Goal: Task Accomplishment & Management: Complete application form

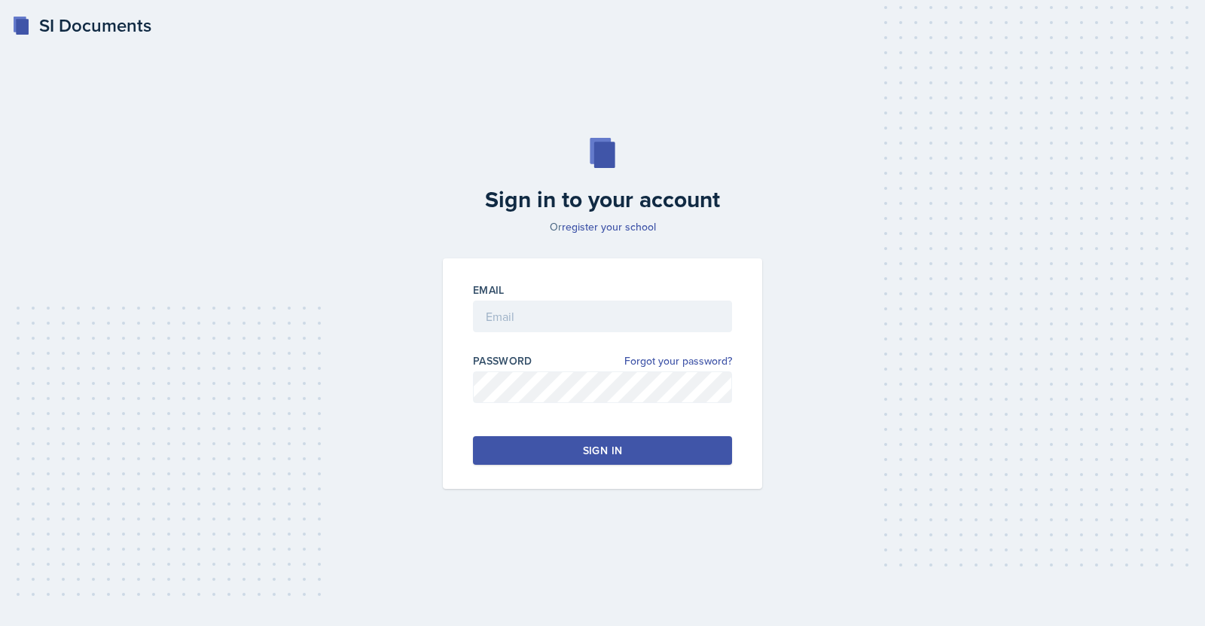
click at [527, 292] on div "Email" at bounding box center [602, 290] width 259 height 15
click at [531, 319] on input "email" at bounding box center [602, 317] width 259 height 32
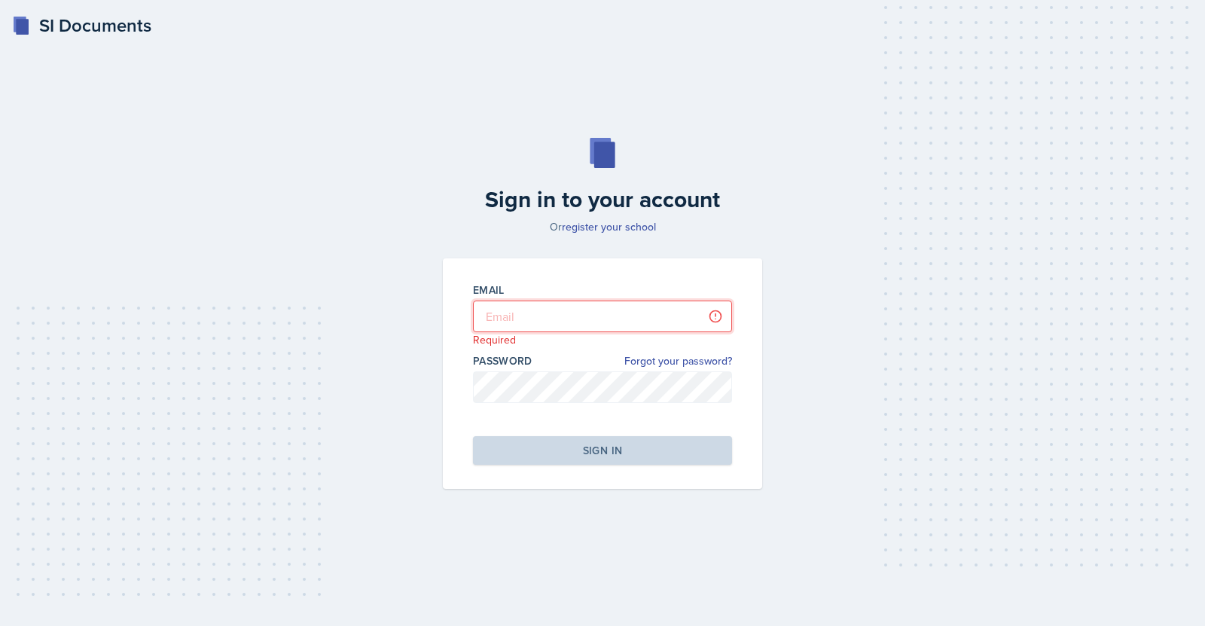
click at [568, 326] on input "email" at bounding box center [602, 317] width 259 height 32
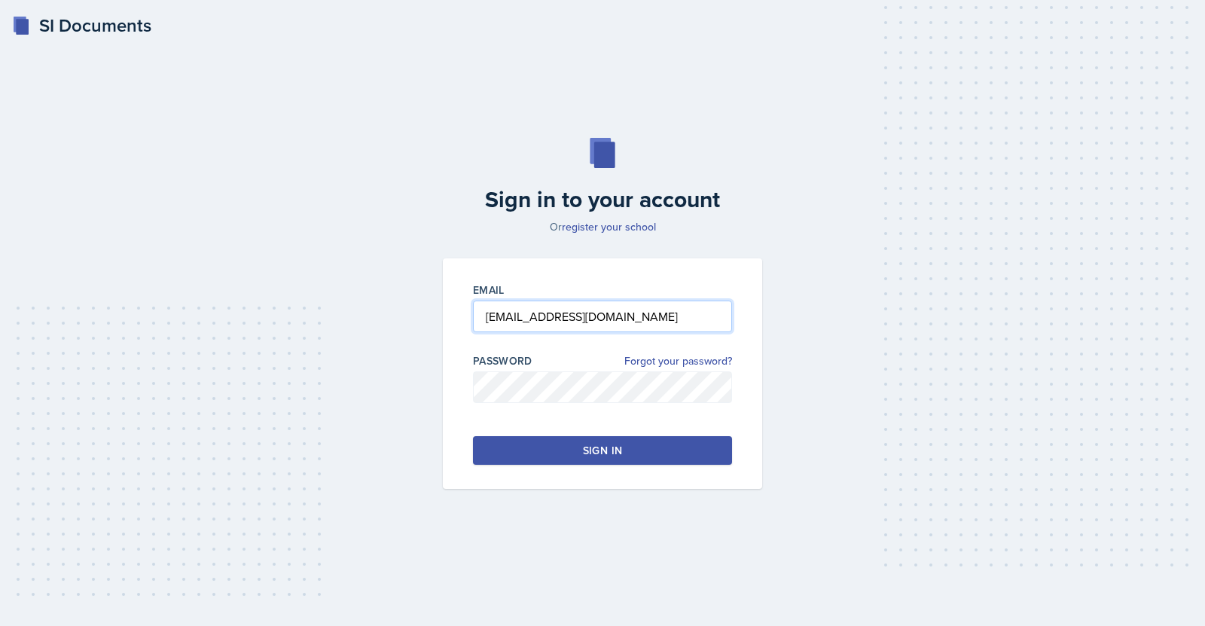
type input "[EMAIL_ADDRESS][DOMAIN_NAME]"
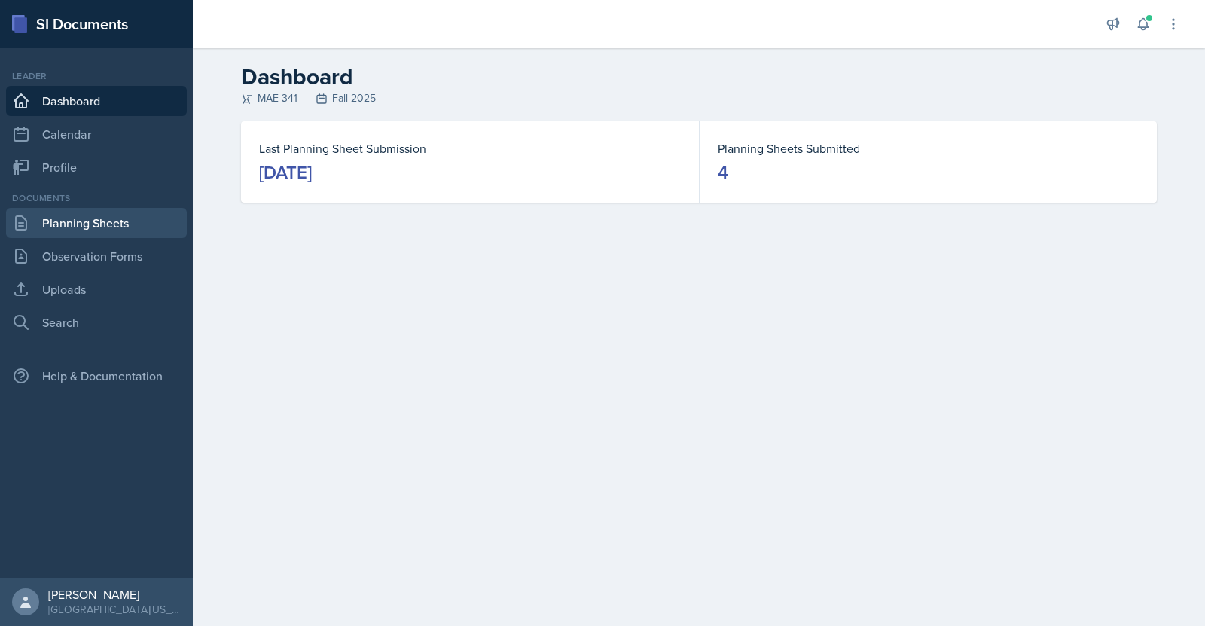
click at [99, 229] on link "Planning Sheets" at bounding box center [96, 223] width 181 height 30
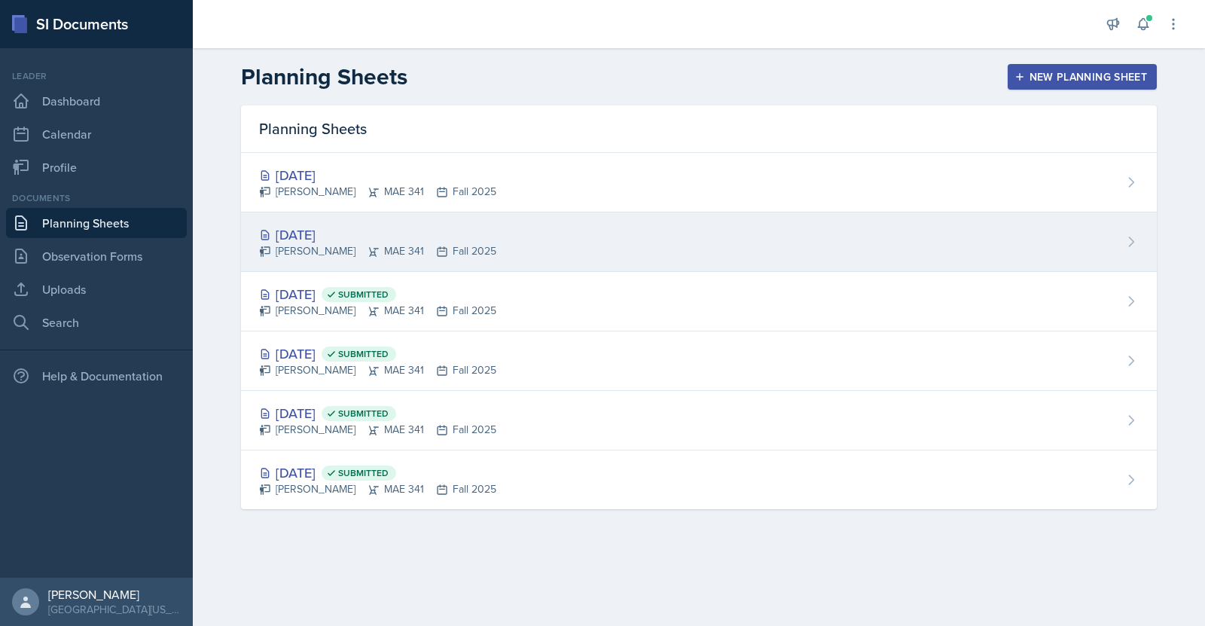
click at [322, 237] on div "[DATE]" at bounding box center [377, 234] width 237 height 20
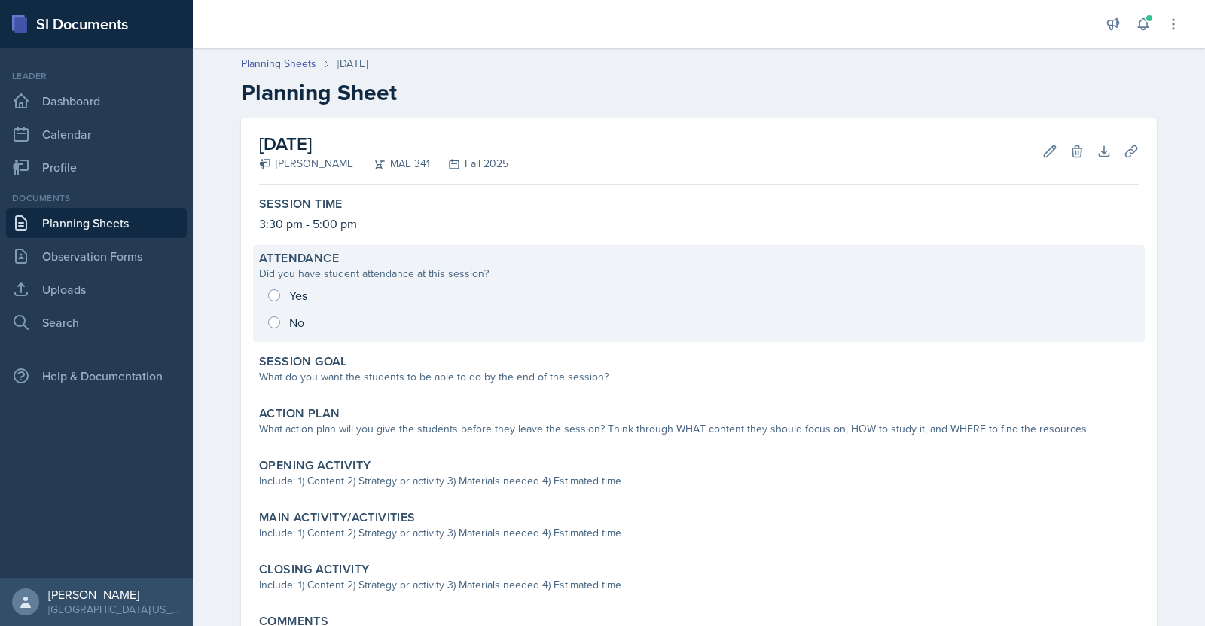
click at [273, 298] on div "Yes No" at bounding box center [699, 309] width 880 height 54
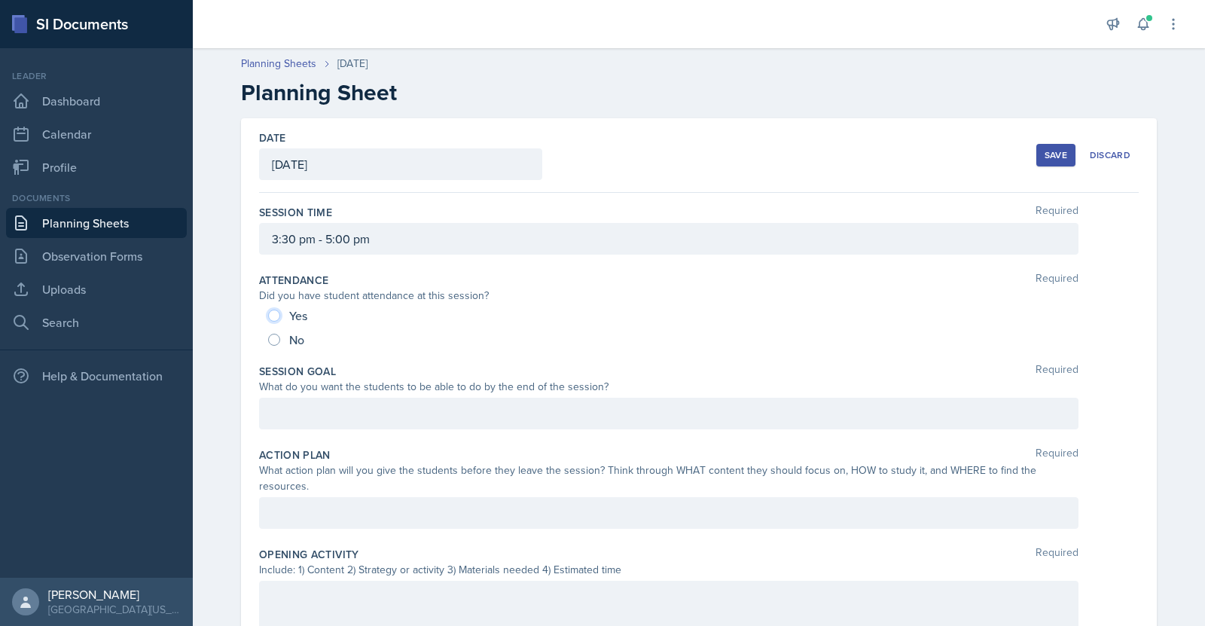
click at [269, 317] on input "Yes" at bounding box center [274, 316] width 12 height 12
radio input "true"
click at [341, 399] on div at bounding box center [669, 414] width 820 height 32
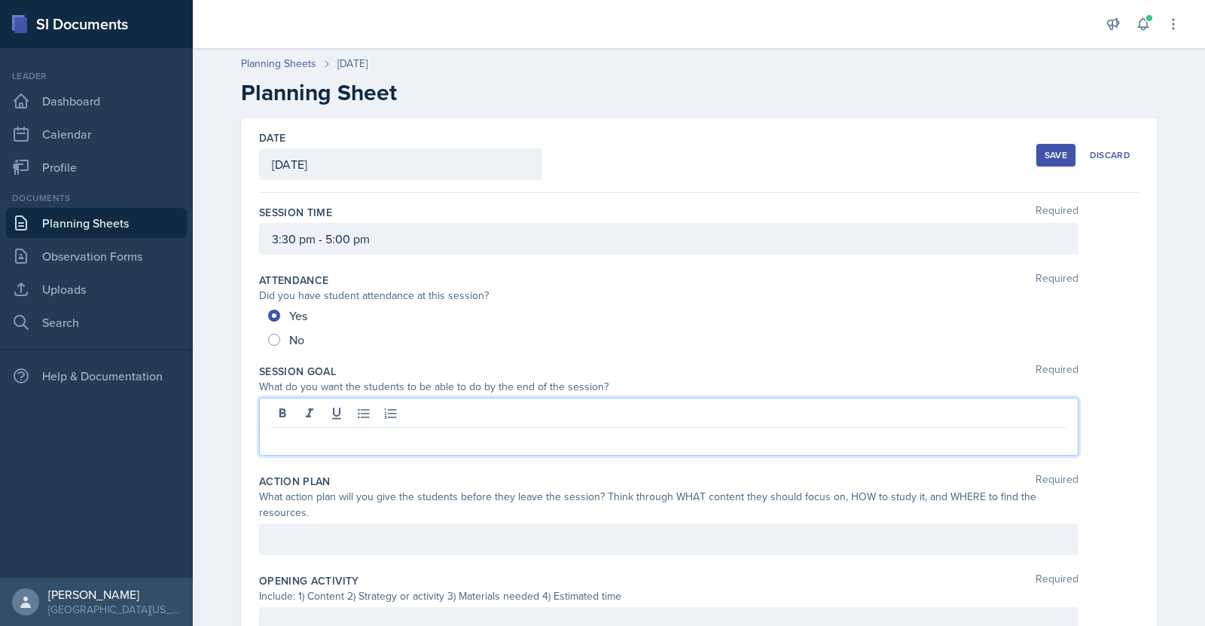
click at [443, 446] on p at bounding box center [669, 440] width 794 height 18
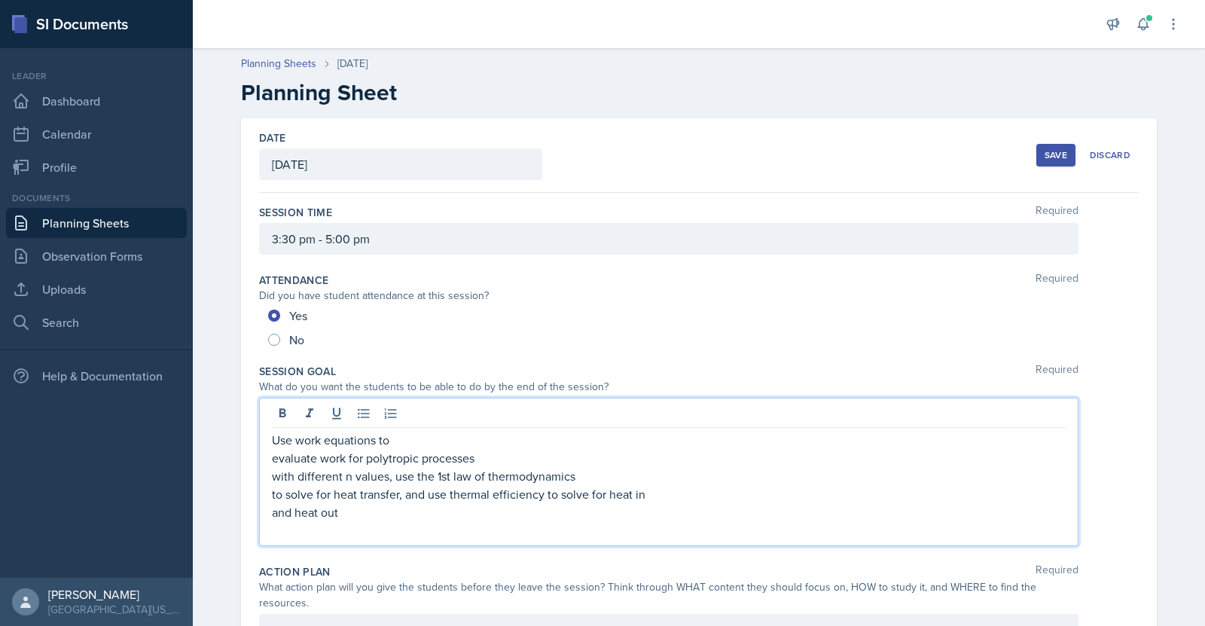
click at [272, 454] on p "evaluate work for polytropic processes" at bounding box center [669, 458] width 794 height 18
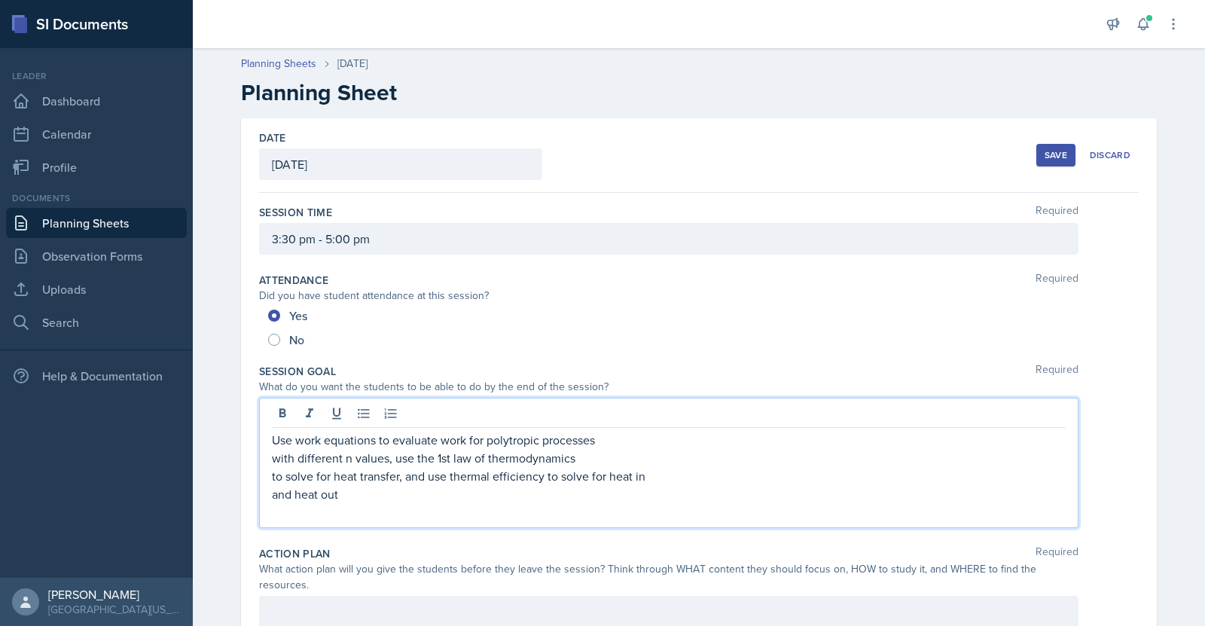
click at [272, 457] on p "with different n values, use the 1st law of thermodynamics" at bounding box center [669, 458] width 794 height 18
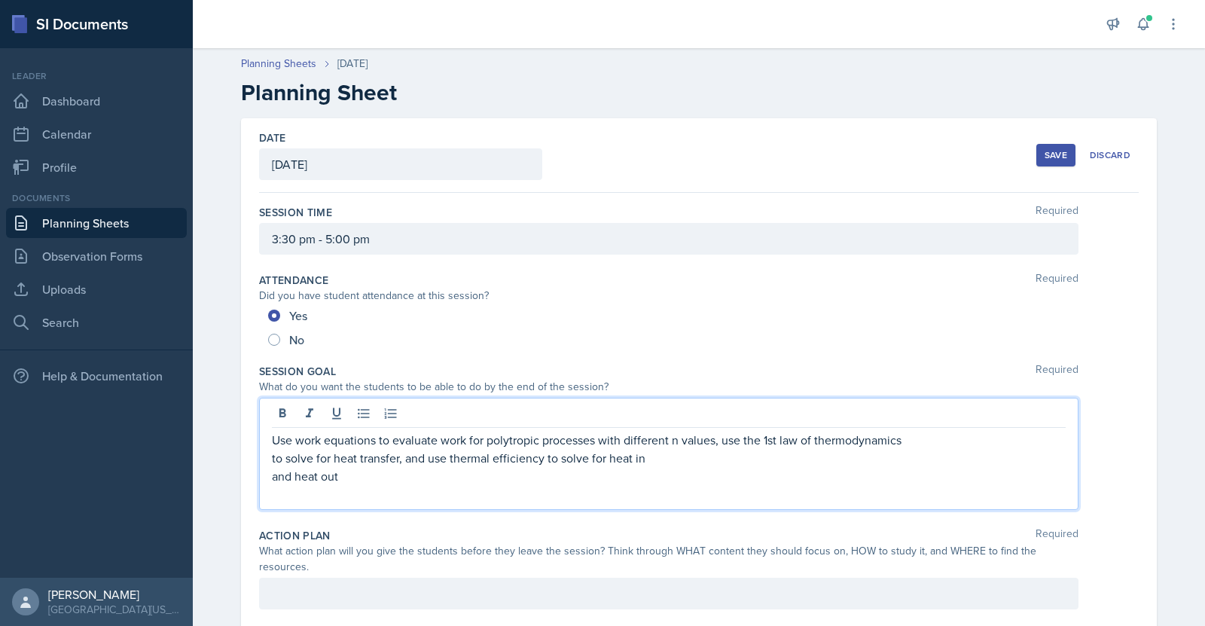
click at [263, 463] on div "Use work equations to evaluate work for polytropic processes with different n v…" at bounding box center [669, 454] width 820 height 112
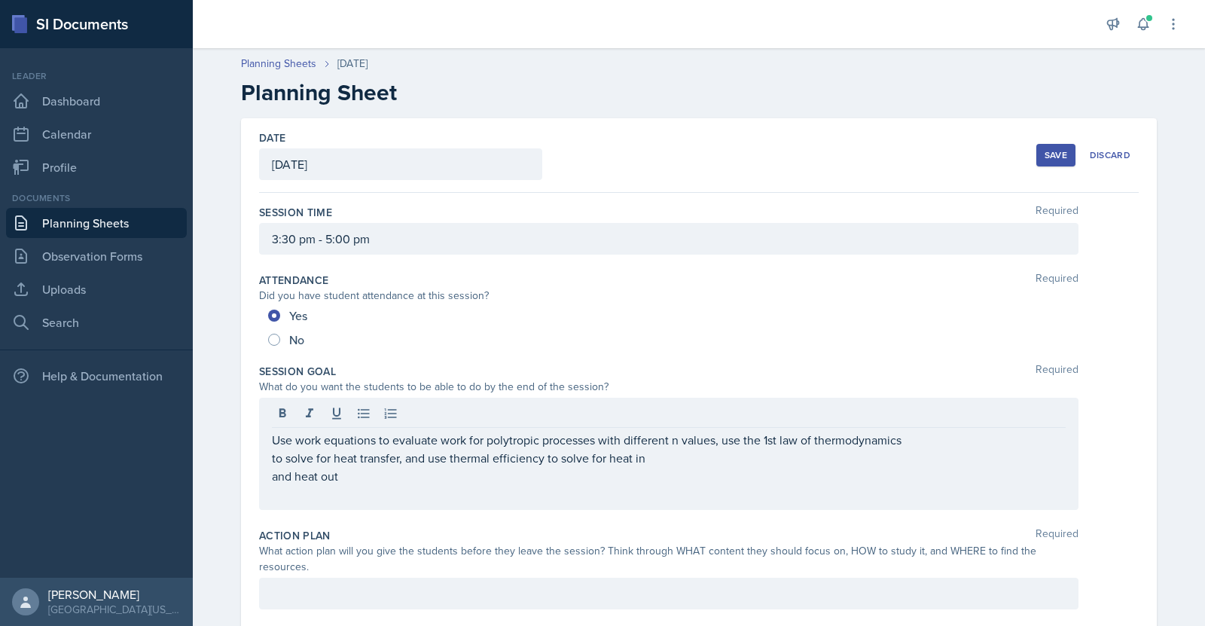
click at [263, 463] on div "Use work equations to evaluate work for polytropic processes with different n v…" at bounding box center [669, 454] width 820 height 112
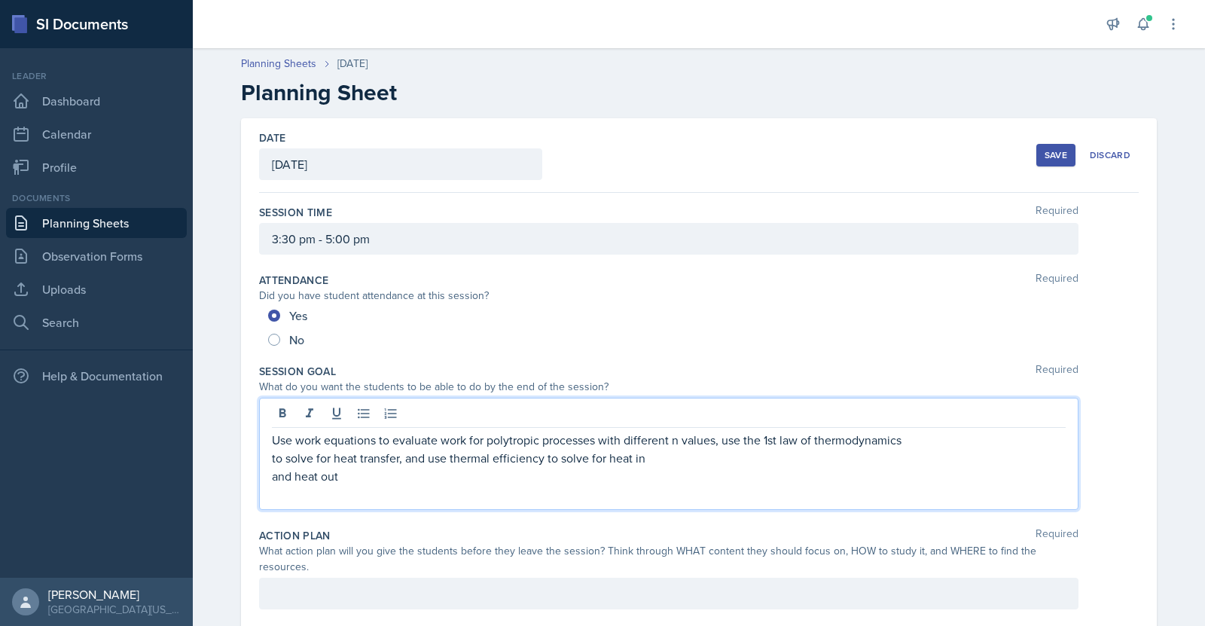
click at [272, 457] on p "to solve for heat transfer, and use thermal efficiency to solve for heat in" at bounding box center [669, 458] width 794 height 18
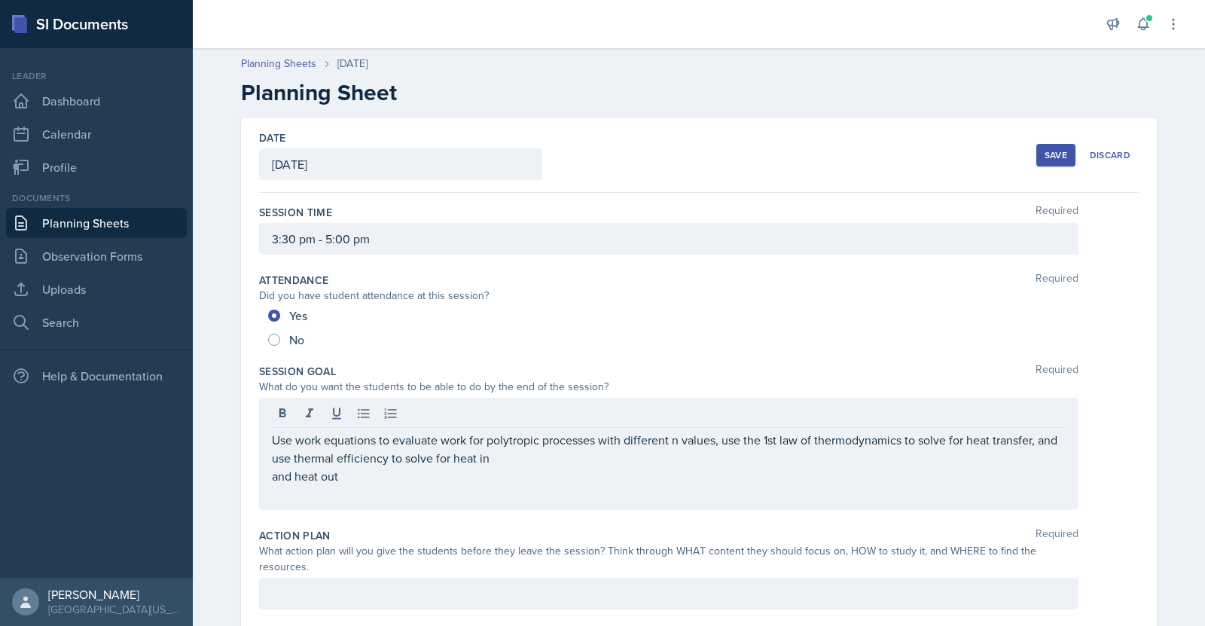
click at [264, 479] on div "Use work equations to evaluate work for polytropic processes with different n v…" at bounding box center [669, 454] width 820 height 112
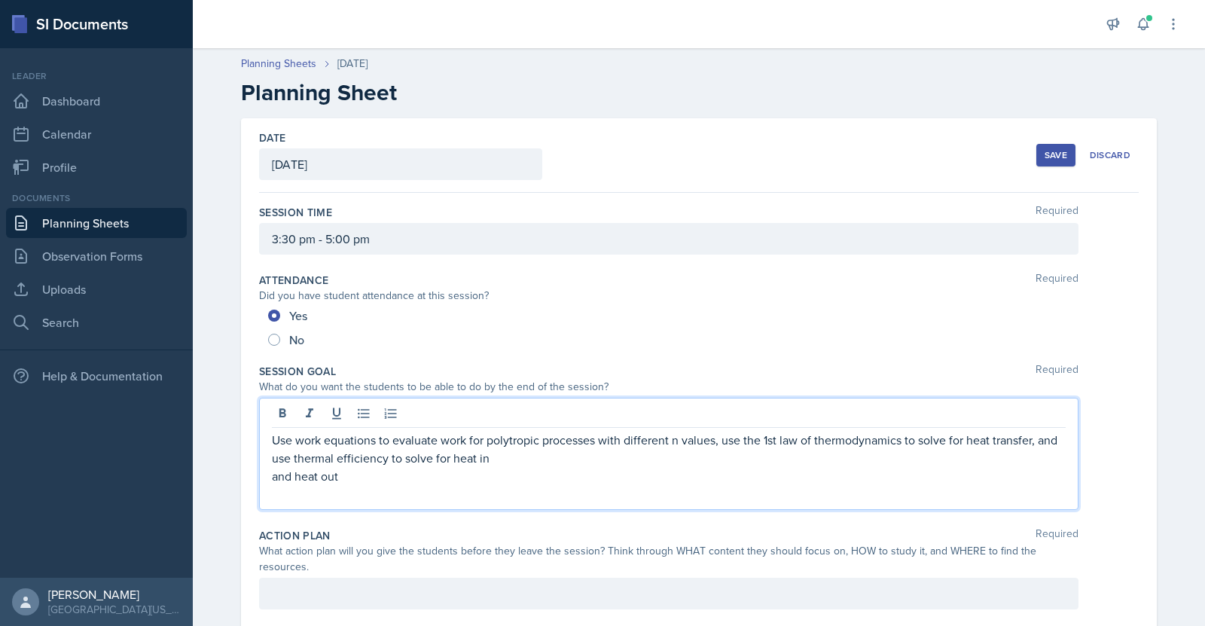
click at [264, 479] on div "Use work equations to evaluate work for polytropic processes with different n v…" at bounding box center [669, 454] width 820 height 112
click at [264, 474] on div "Use work equations to evaluate work for polytropic processes with different n v…" at bounding box center [669, 454] width 820 height 112
click at [276, 475] on p "and heat out" at bounding box center [669, 476] width 794 height 18
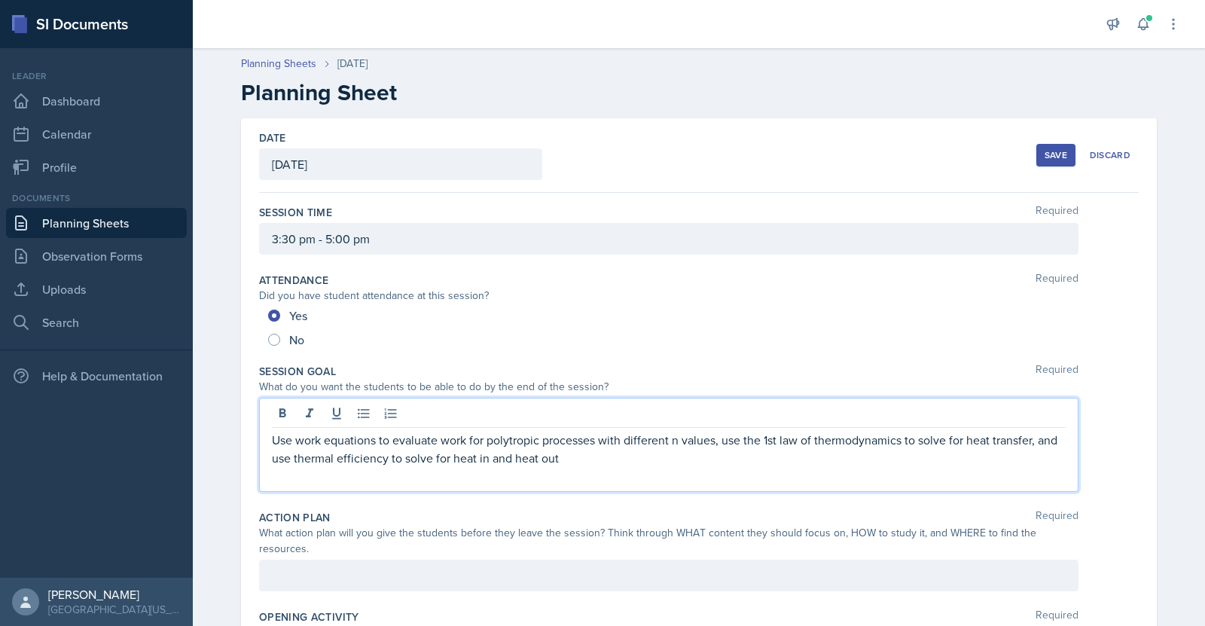
click at [272, 457] on p "Use work equations to evaluate work for polytropic processes with different n v…" at bounding box center [669, 449] width 794 height 36
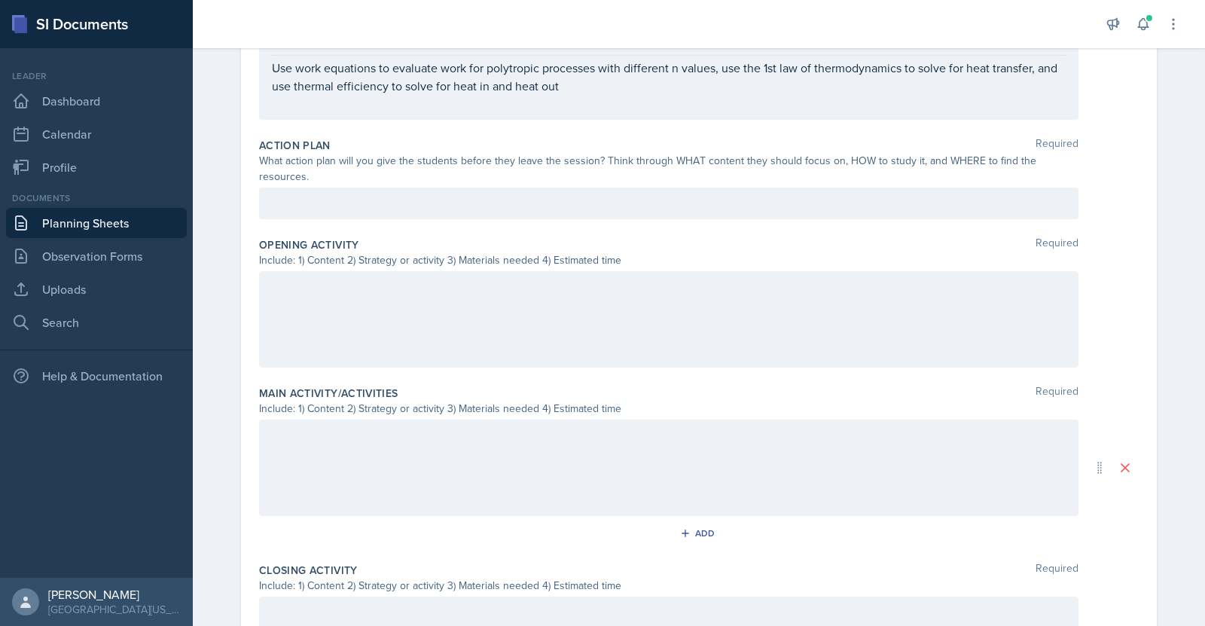
scroll to position [373, 0]
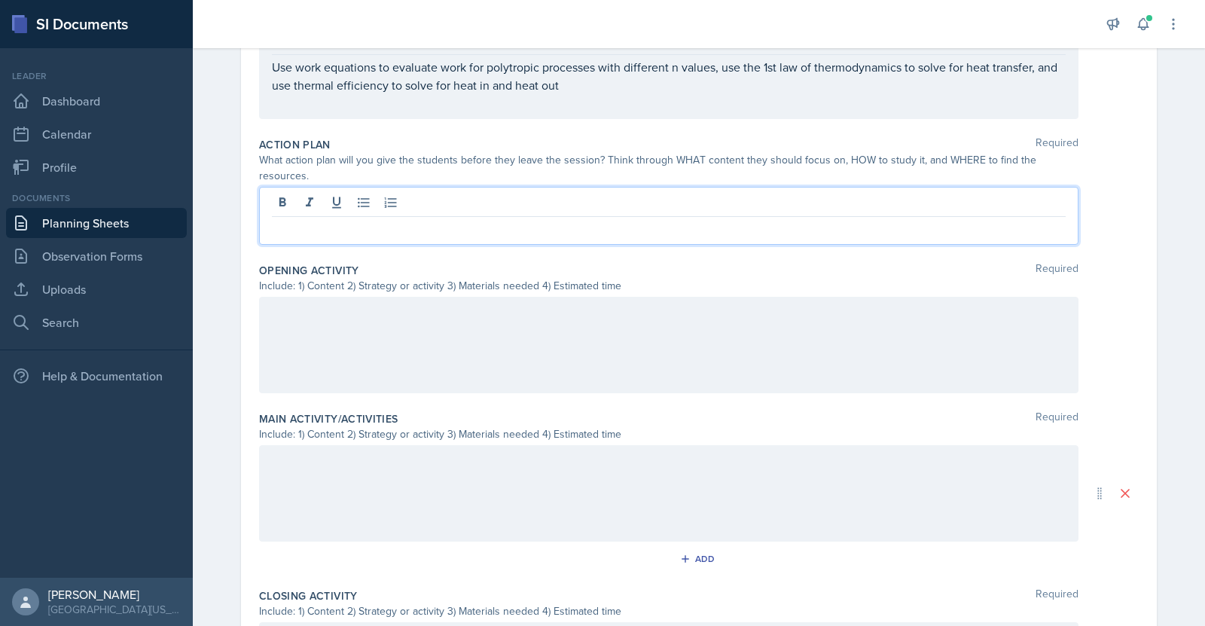
click at [382, 187] on div at bounding box center [669, 216] width 820 height 58
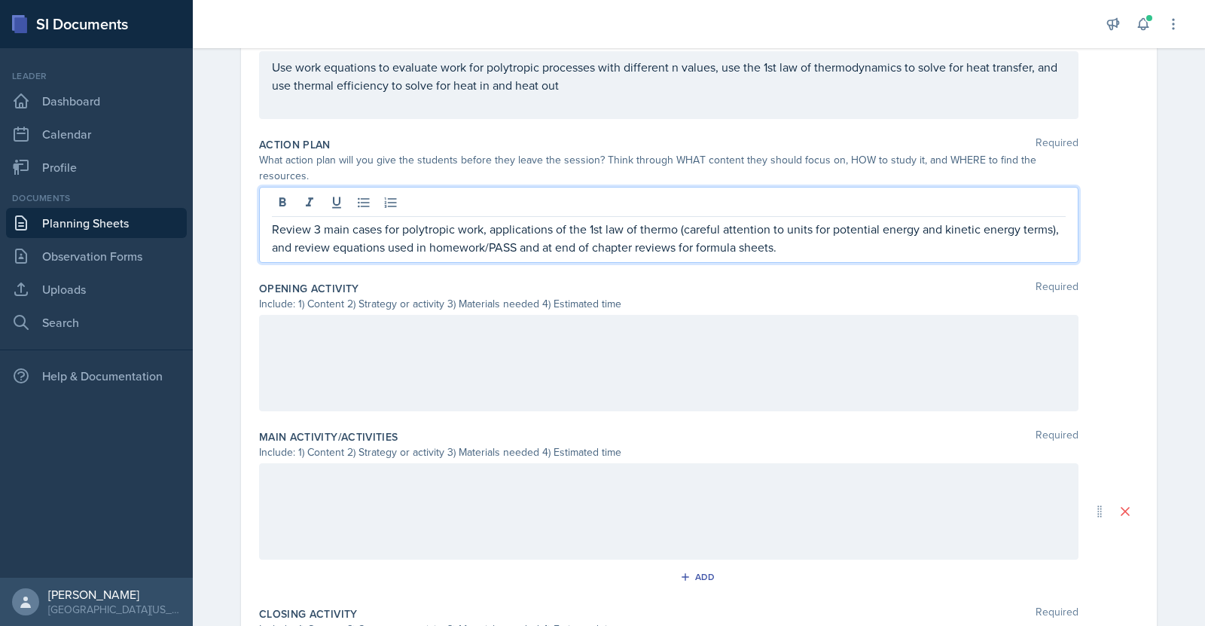
click at [432, 337] on div at bounding box center [669, 363] width 820 height 96
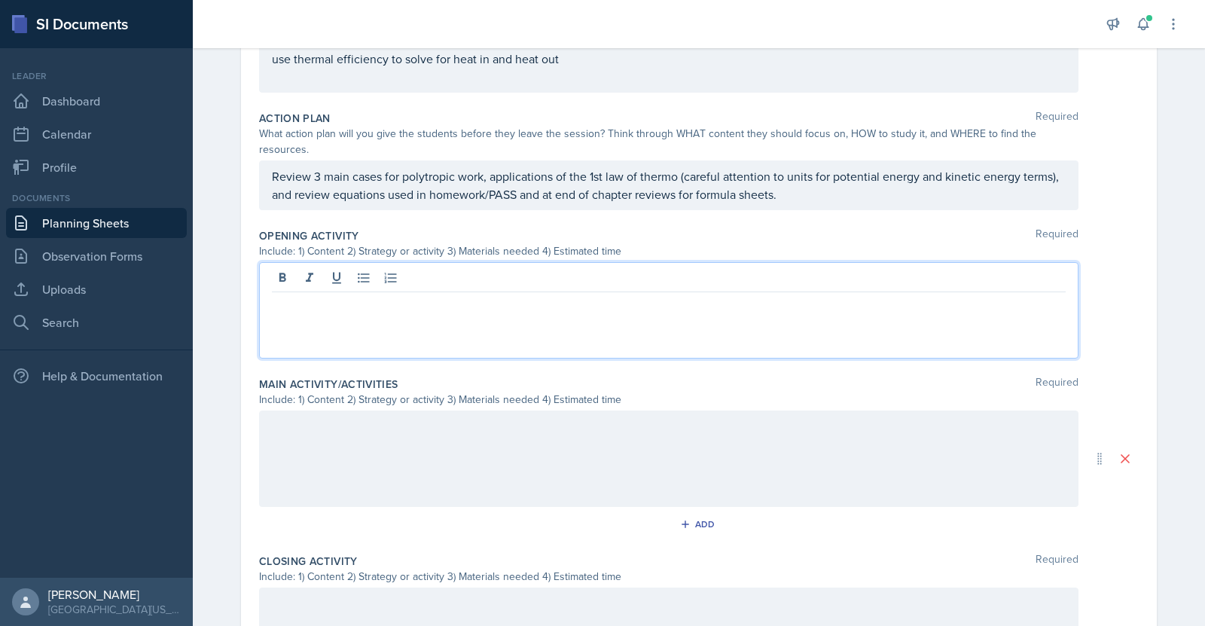
scroll to position [0, 0]
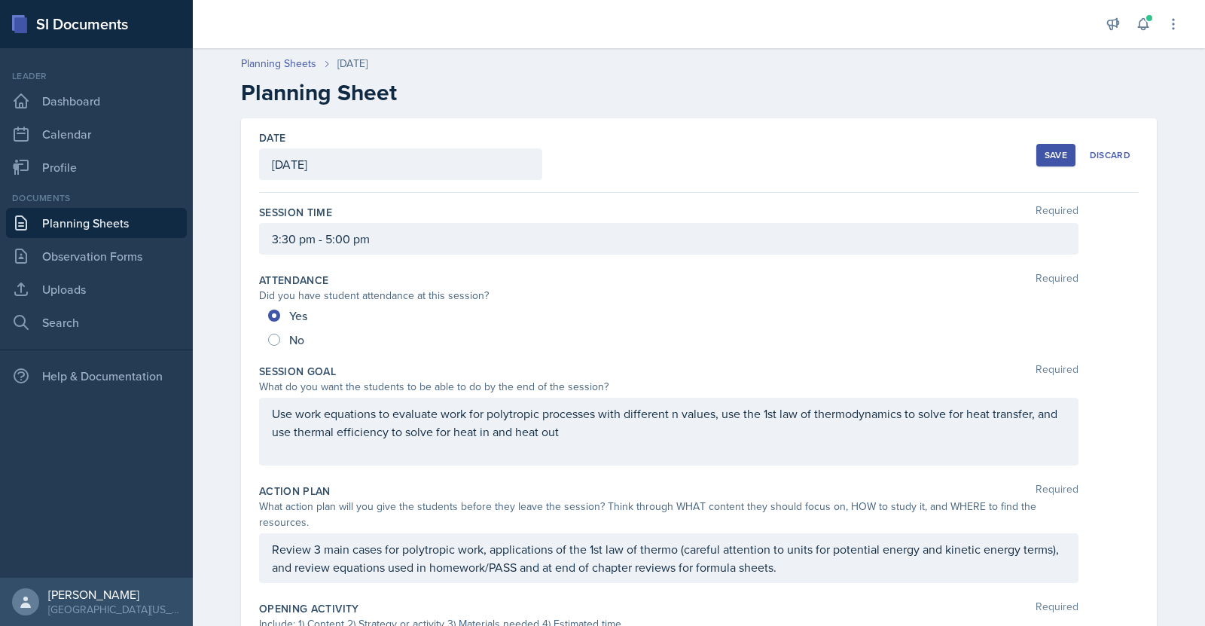
drag, startPoint x: 432, startPoint y: 337, endPoint x: 882, endPoint y: 392, distance: 453.0
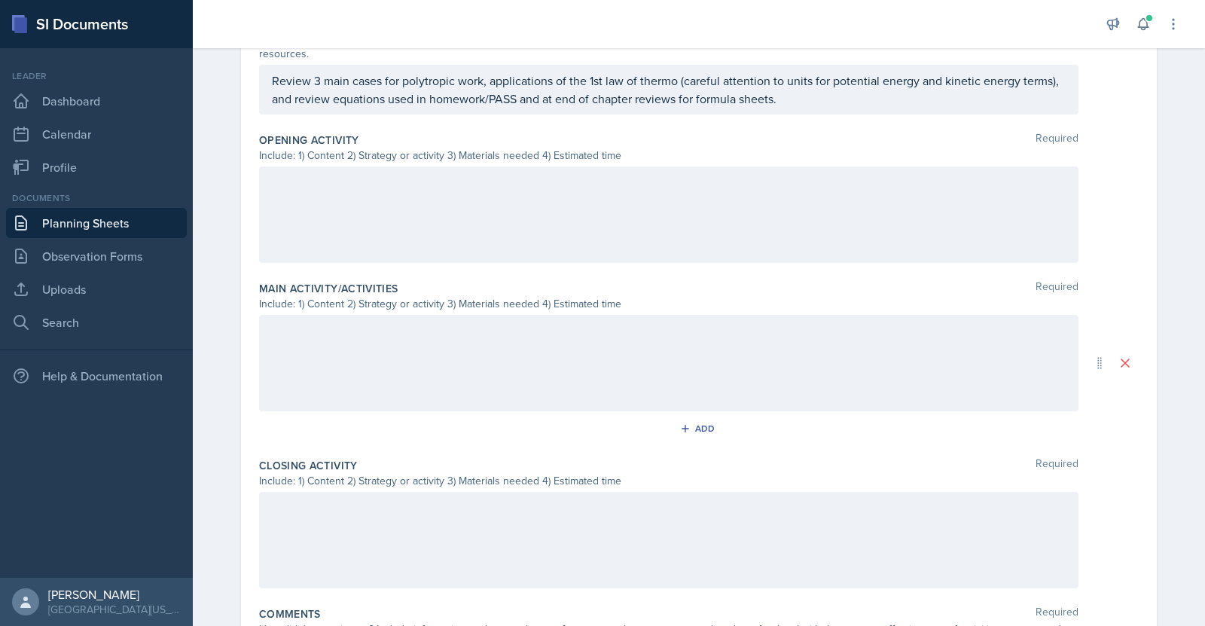
click at [691, 179] on div at bounding box center [669, 214] width 820 height 96
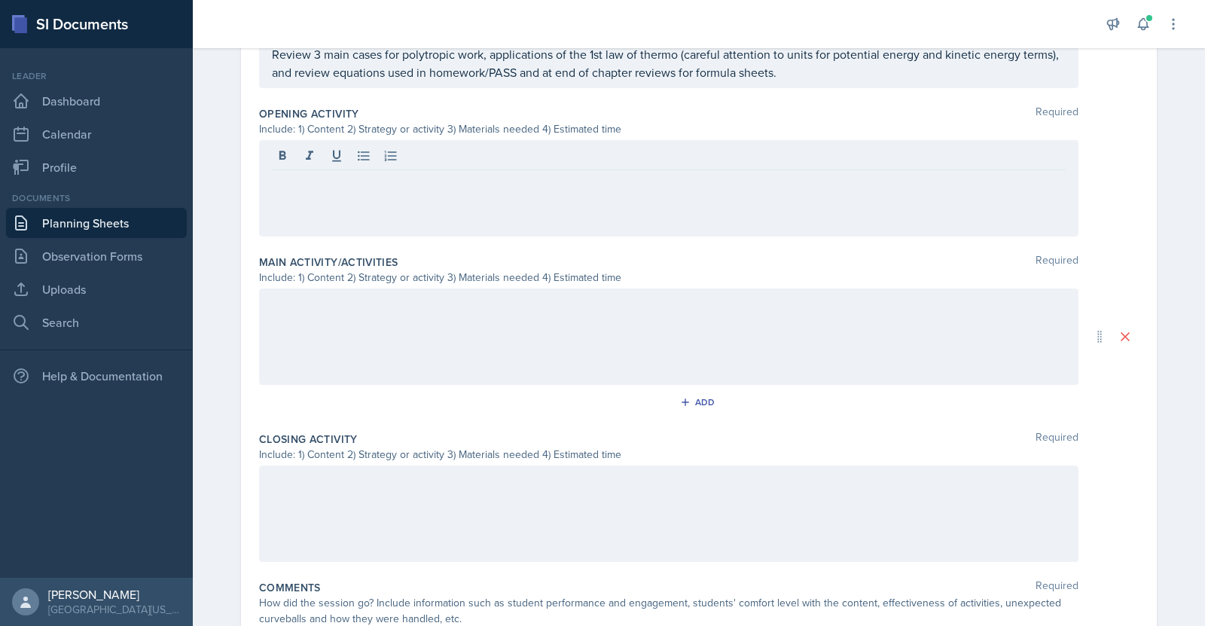
scroll to position [575, 0]
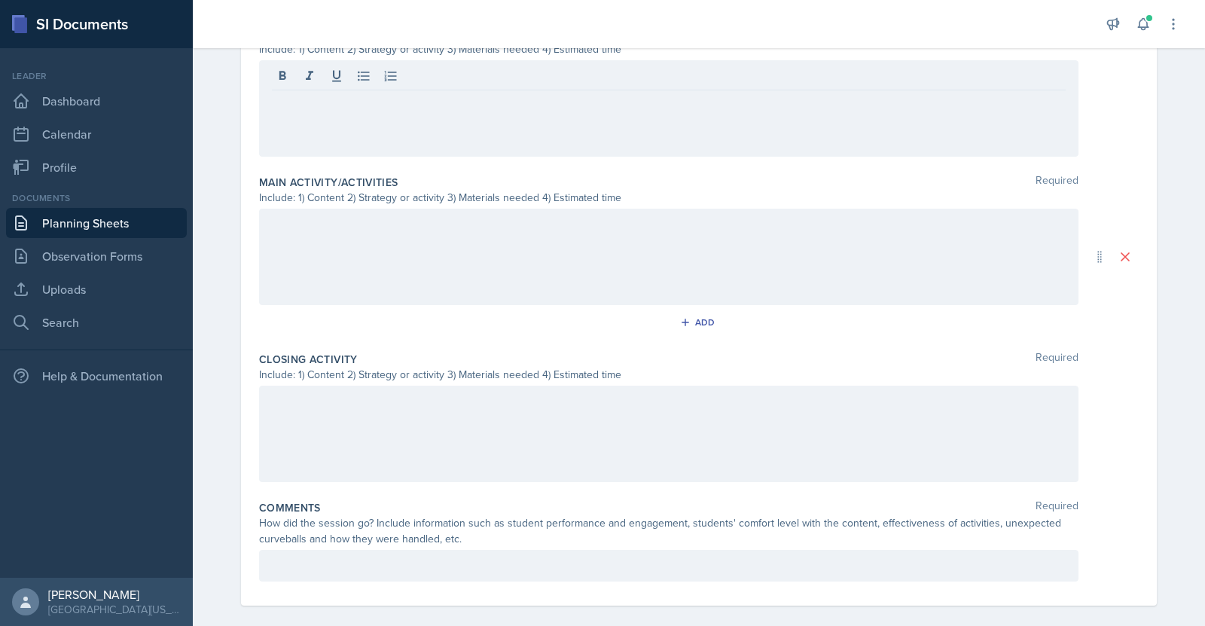
click at [517, 408] on div at bounding box center [669, 434] width 820 height 96
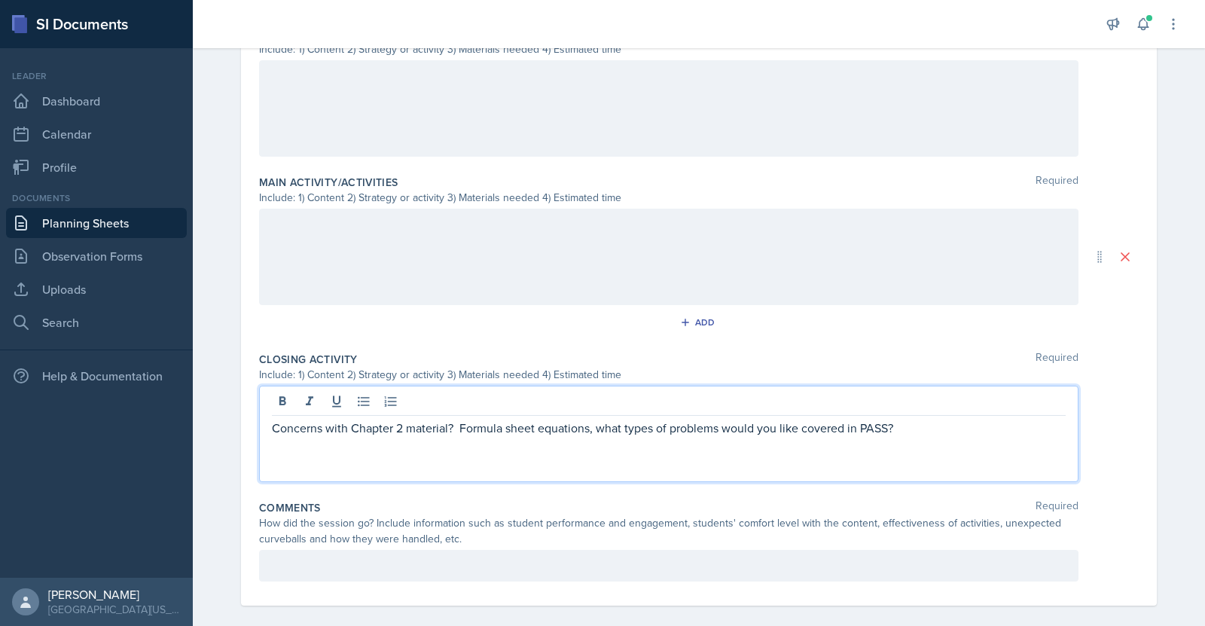
click at [264, 414] on div "Concerns with Chapter 2 material? Formula sheet equations, what types of proble…" at bounding box center [669, 434] width 820 height 96
click at [272, 419] on p "Concerns with Chapter 2 material? Formula sheet equations, what types of proble…" at bounding box center [669, 428] width 794 height 18
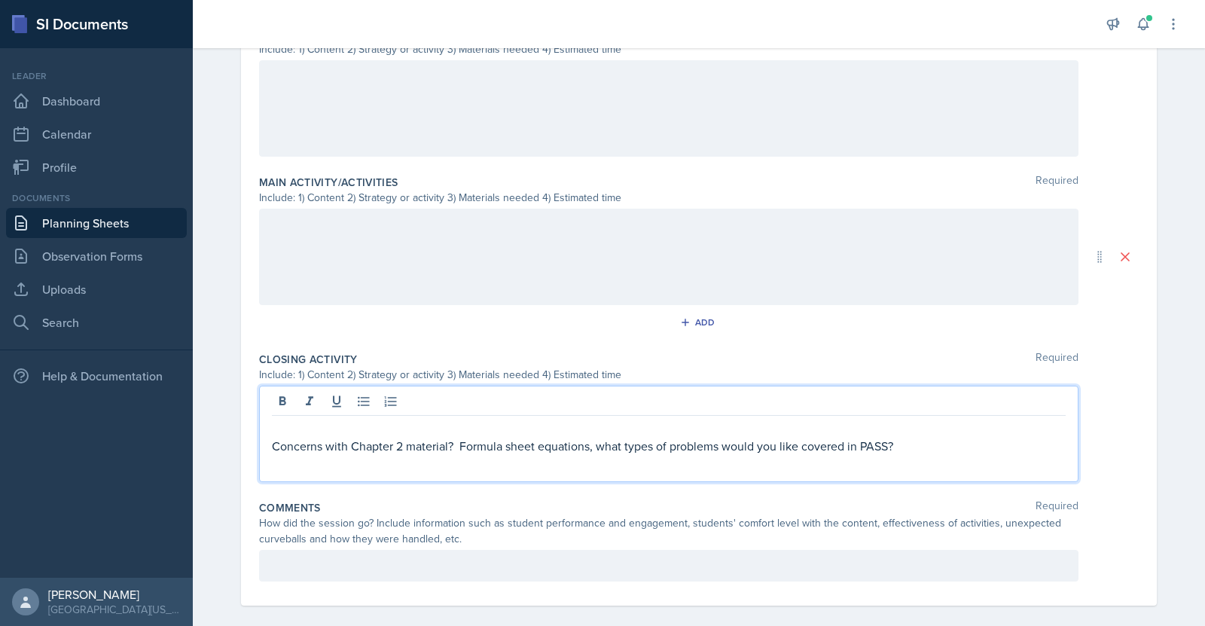
click at [319, 419] on p at bounding box center [669, 428] width 794 height 18
click at [948, 437] on p "Concerns with Chapter 2 material? Formula sheet equations, what types of proble…" at bounding box center [669, 446] width 794 height 18
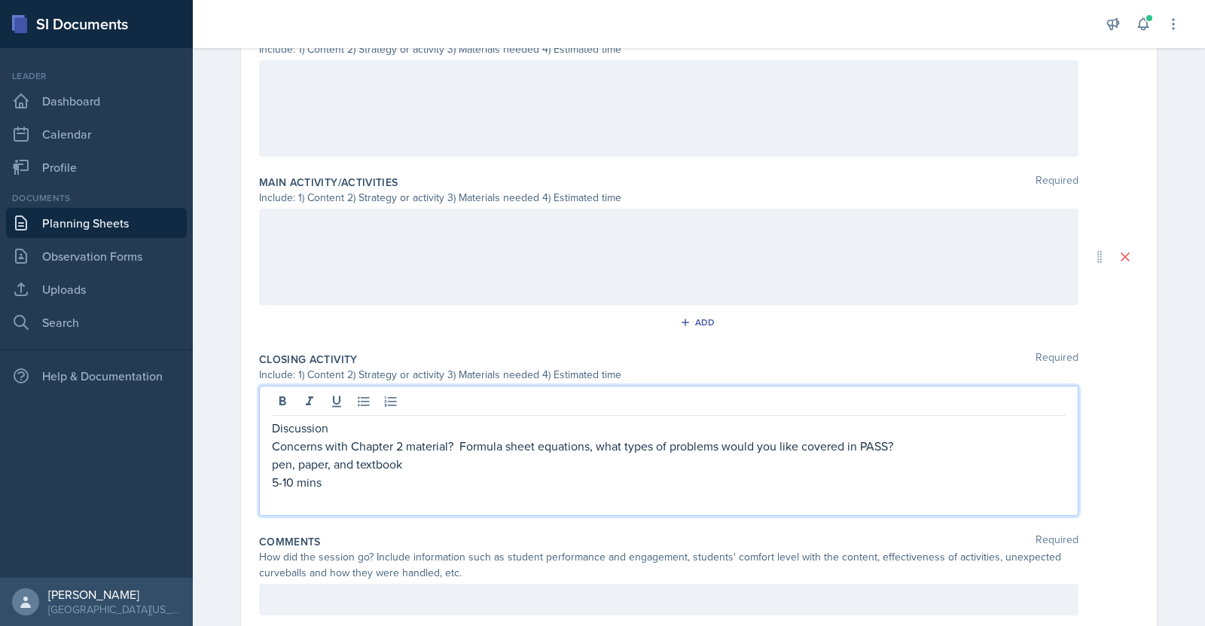
click at [550, 216] on div at bounding box center [669, 257] width 820 height 96
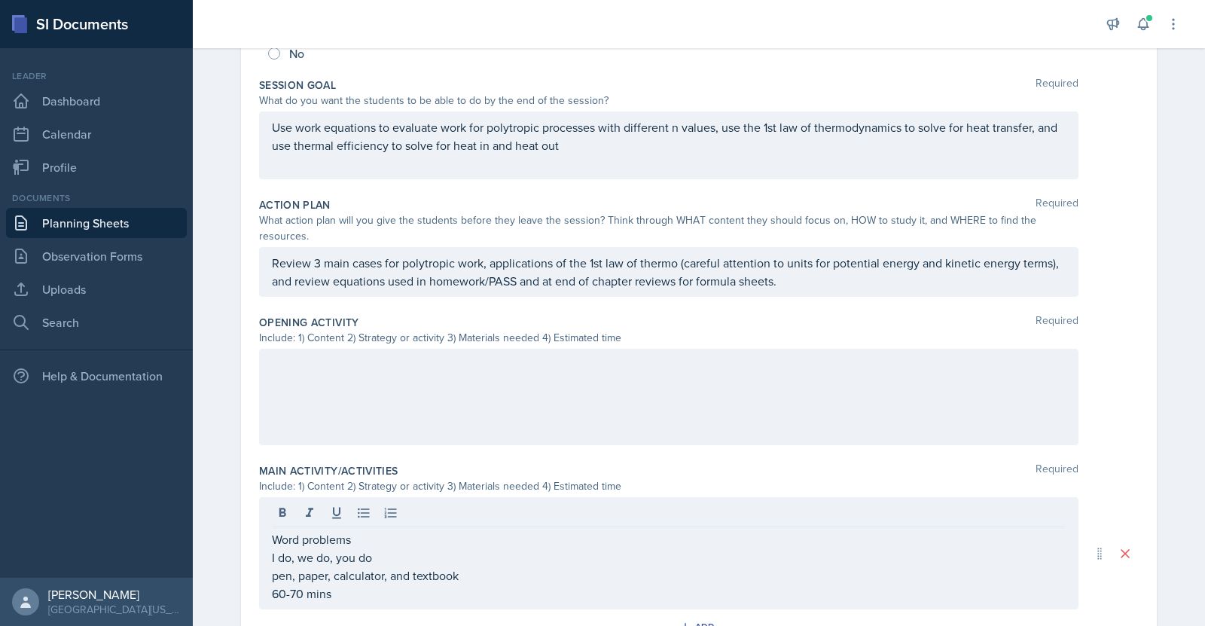
scroll to position [246, 0]
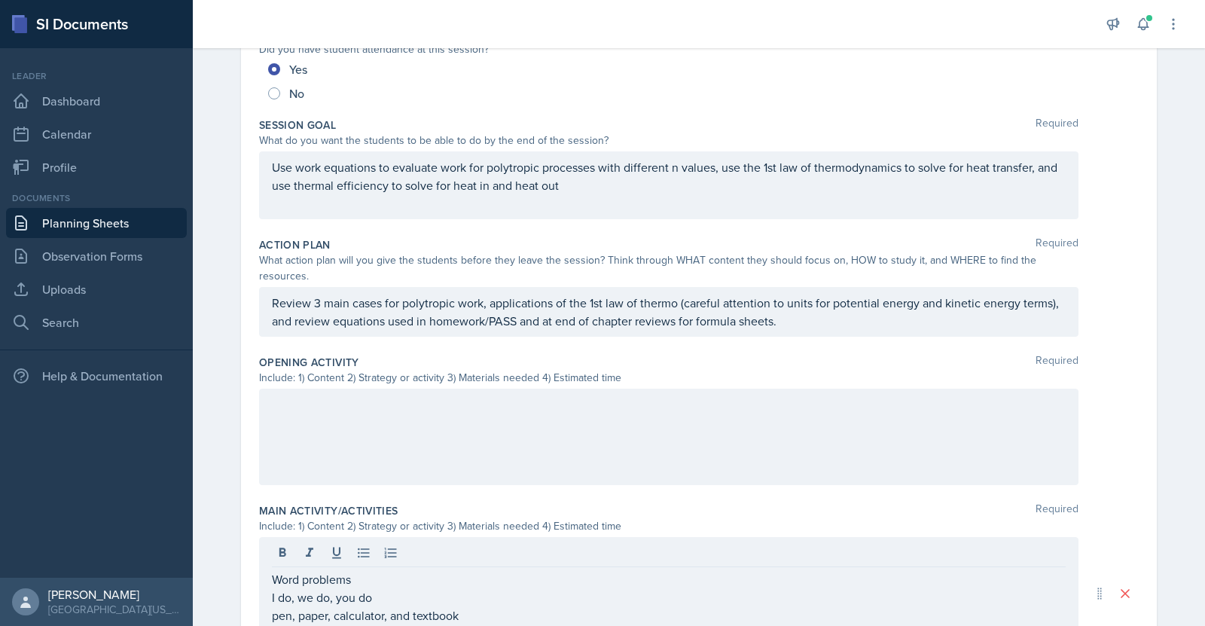
click at [672, 294] on p "Review 3 main cases for polytropic work, applications of the 1st law of thermo …" at bounding box center [669, 312] width 794 height 36
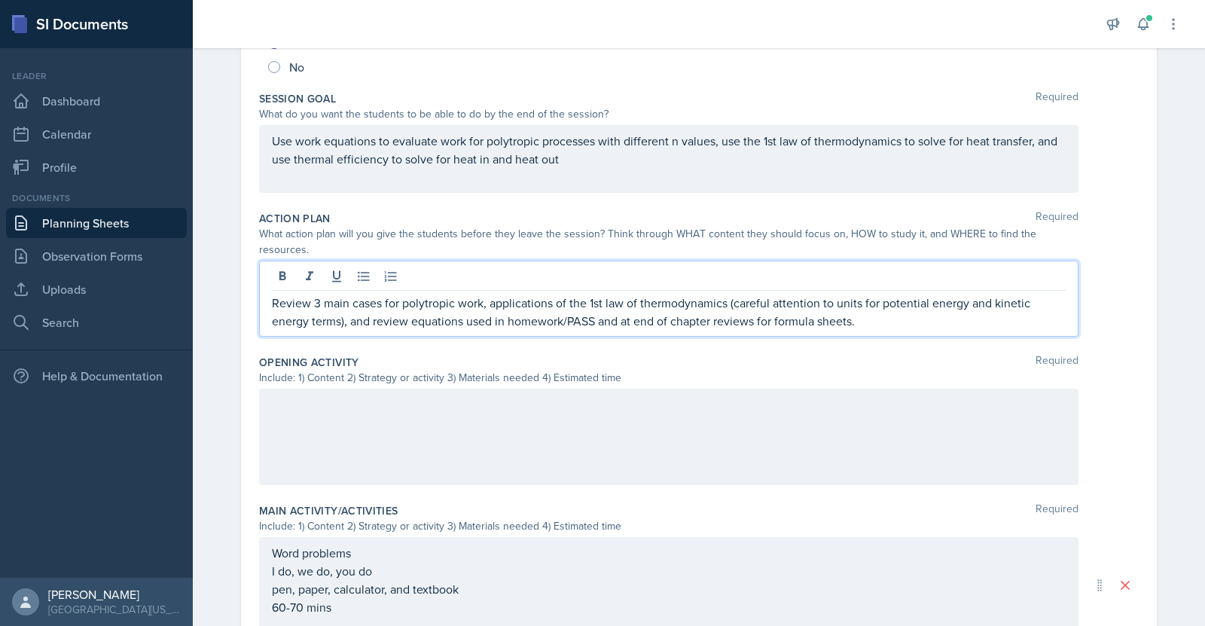
click at [598, 399] on div at bounding box center [669, 437] width 820 height 96
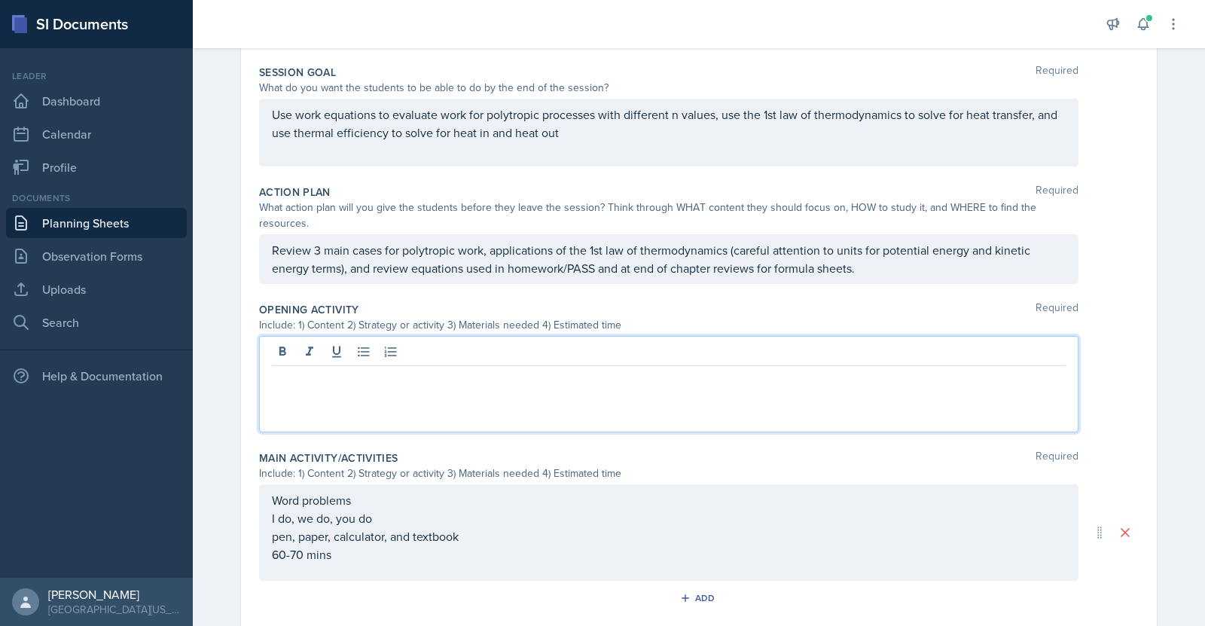
click at [312, 369] on p at bounding box center [669, 378] width 794 height 18
click at [262, 362] on div "Work equations, work and heat sign convention (book)" at bounding box center [669, 384] width 820 height 96
click at [272, 369] on p "Work equations, work and heat sign convention (book)" at bounding box center [669, 378] width 794 height 18
click at [622, 369] on p "polytropic process Work equations, work and heat sign convention (book)" at bounding box center [669, 378] width 794 height 18
click at [706, 369] on p "polytropic process Work equations, work and heat sign convention (from book)" at bounding box center [669, 378] width 794 height 18
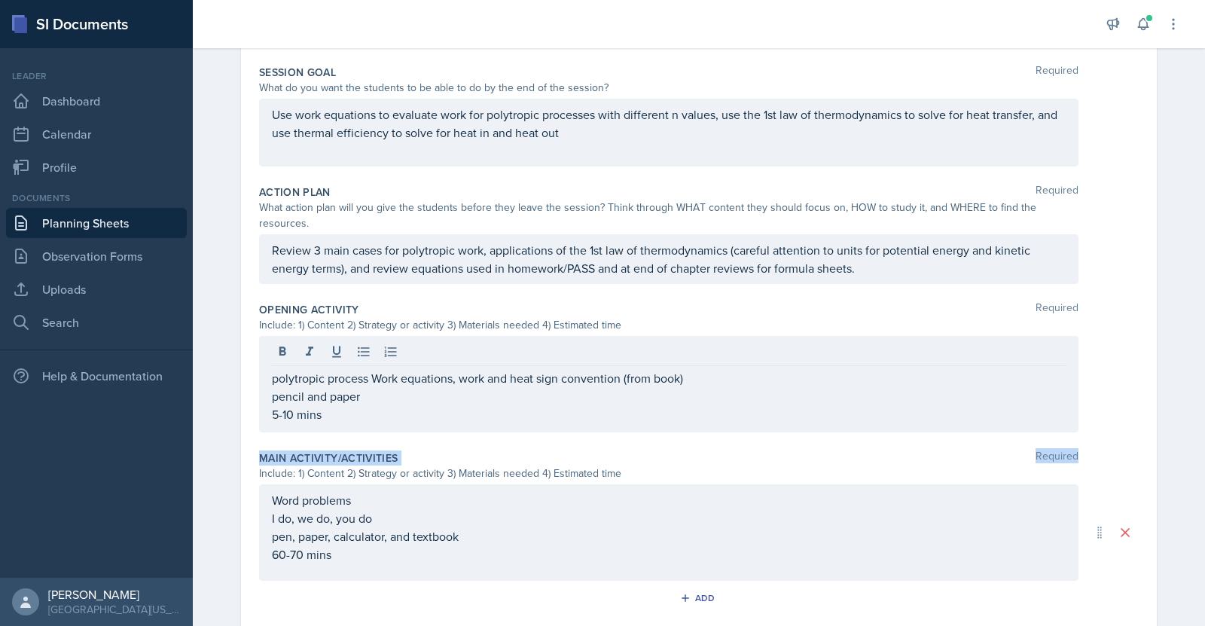
drag, startPoint x: 1193, startPoint y: 356, endPoint x: 1193, endPoint y: 433, distance: 77.6
click at [1193, 433] on div "Planning Sheets [DATE] Planning Sheet Date [DATE] [DATE] 31 1 2 3 4 5 6 7 8 9 1…" at bounding box center [699, 333] width 1012 height 1183
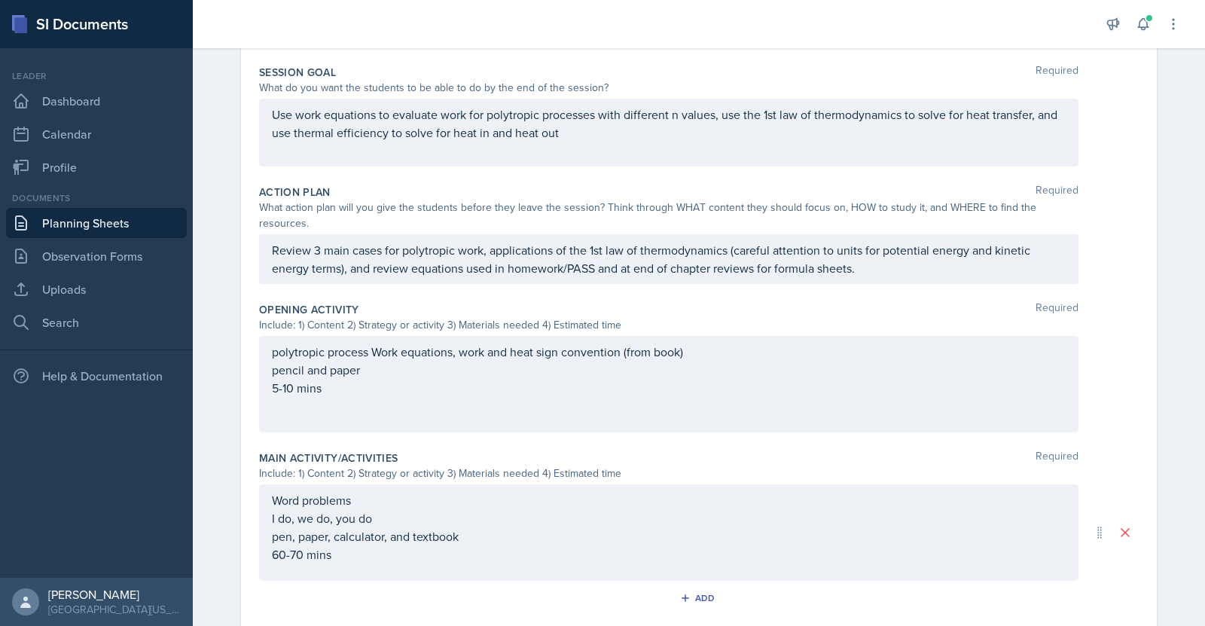
click at [877, 396] on div "polytropic process Work equations, work and heat sign convention (from book) pe…" at bounding box center [669, 384] width 820 height 96
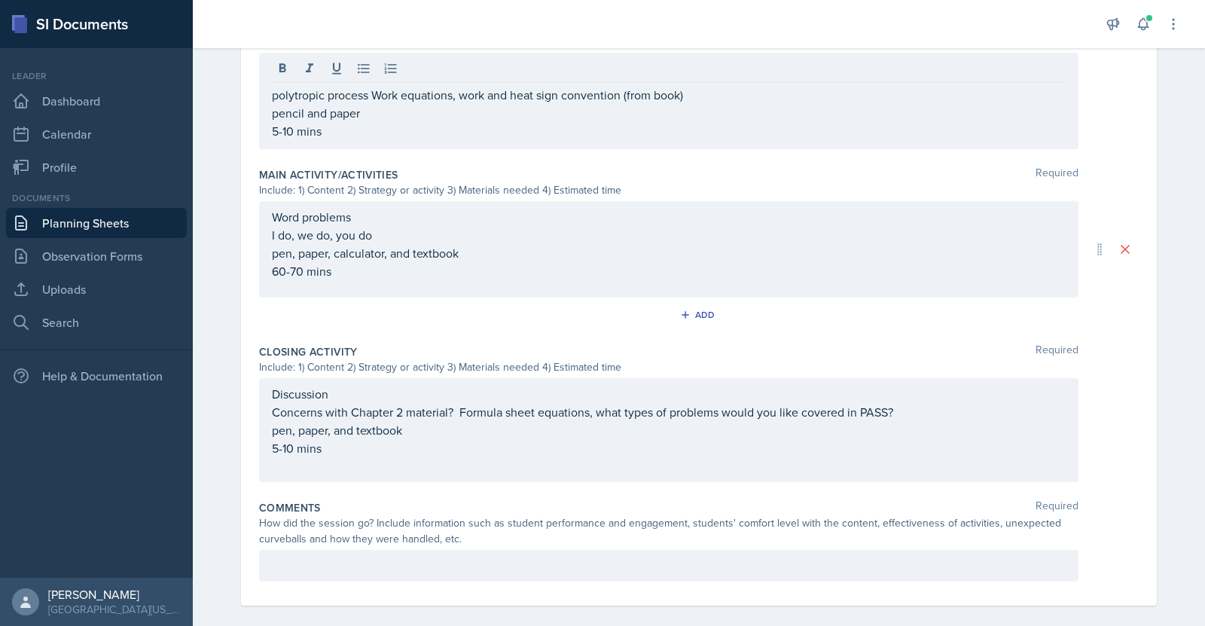
scroll to position [609, 0]
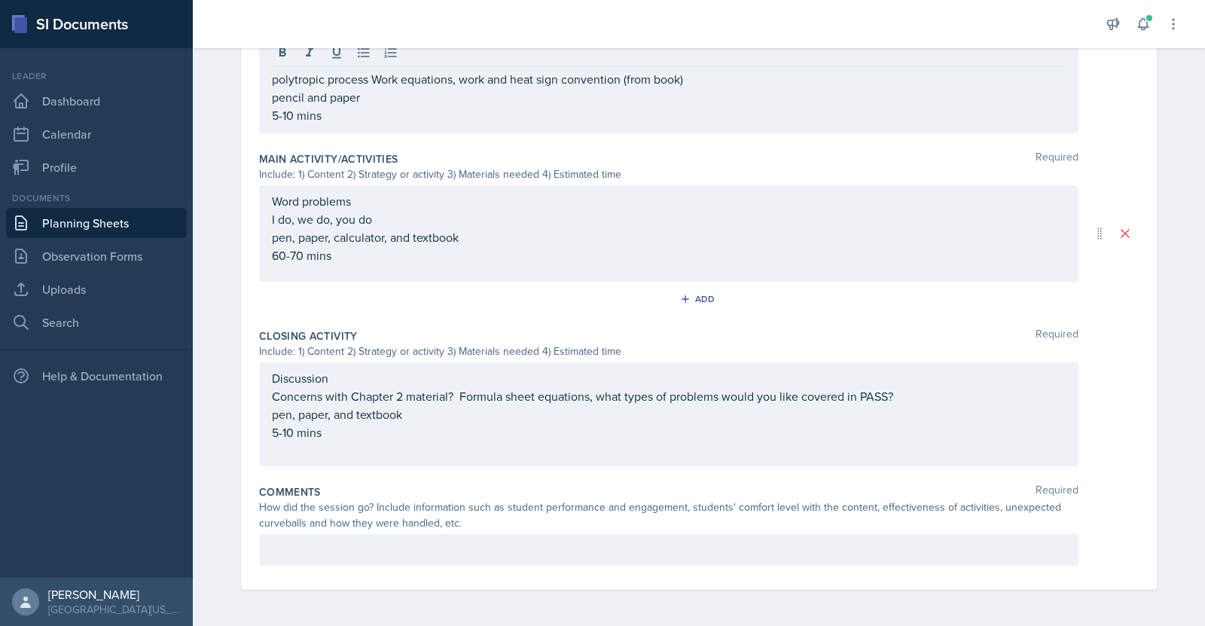
click at [390, 553] on p at bounding box center [669, 550] width 794 height 18
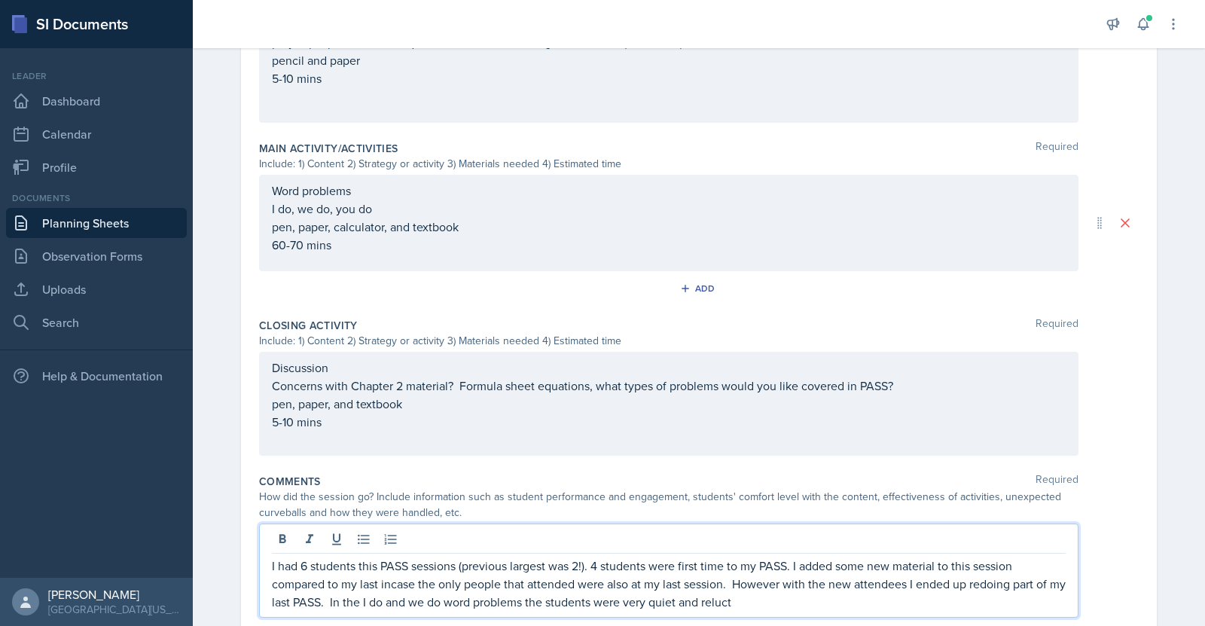
click at [758, 591] on p "I had 6 students this PASS sessions (previous largest was 2!). 4 students were …" at bounding box center [669, 584] width 794 height 54
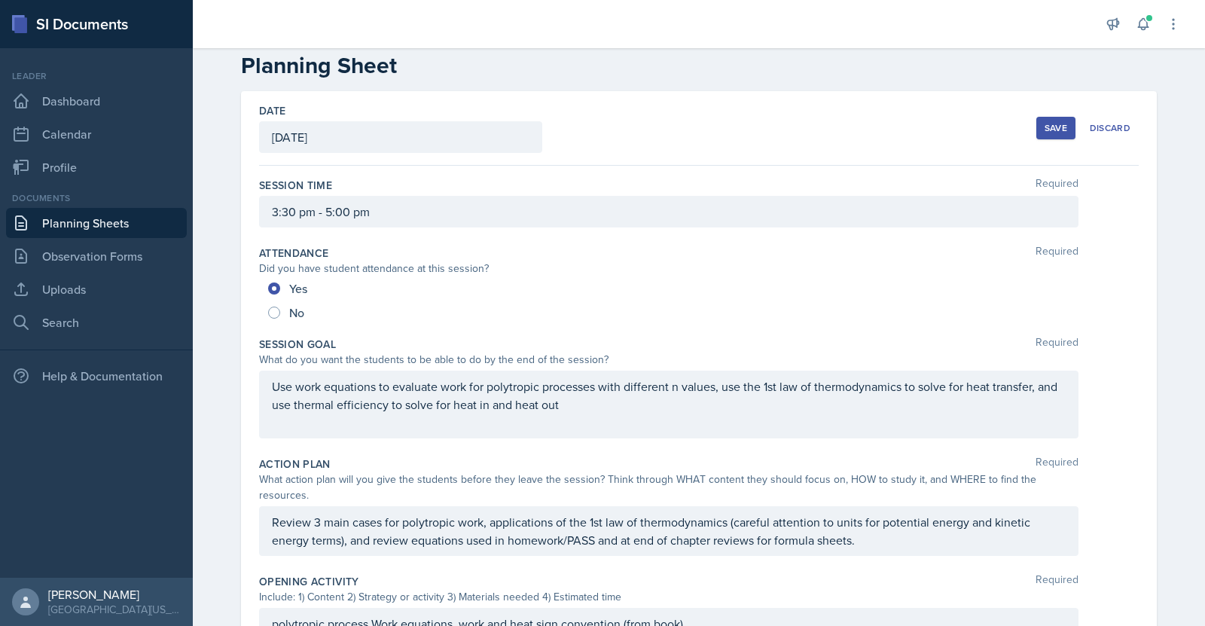
scroll to position [0, 0]
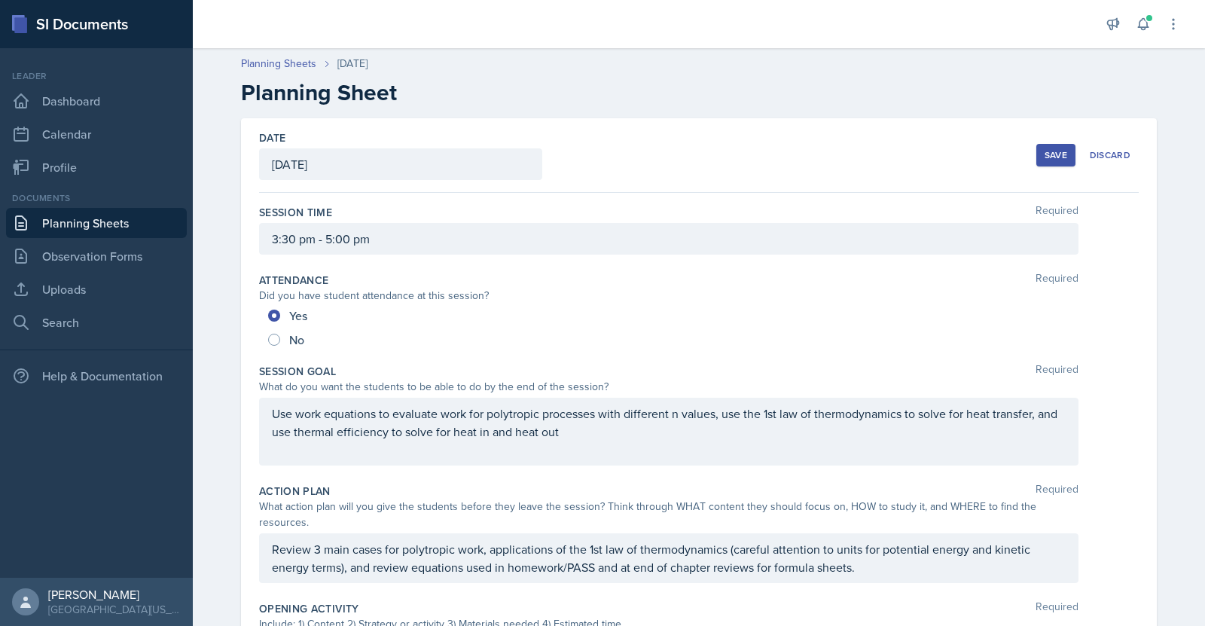
click at [1055, 149] on div "Save" at bounding box center [1056, 155] width 23 height 12
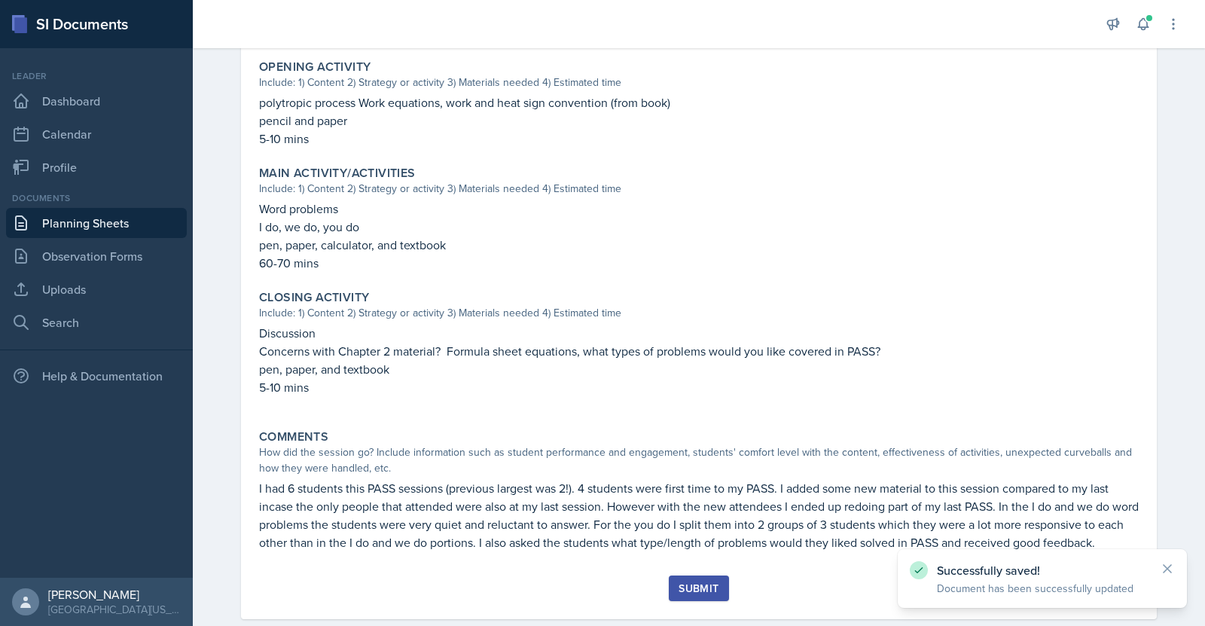
scroll to position [515, 0]
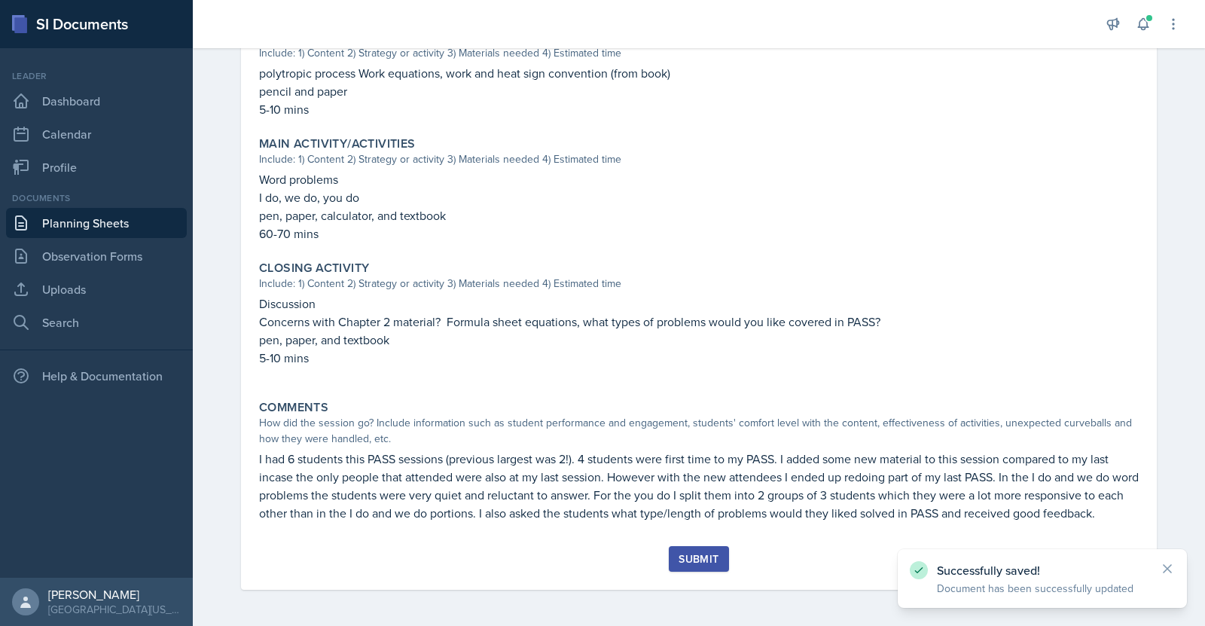
click at [681, 557] on div "Submit" at bounding box center [699, 559] width 40 height 12
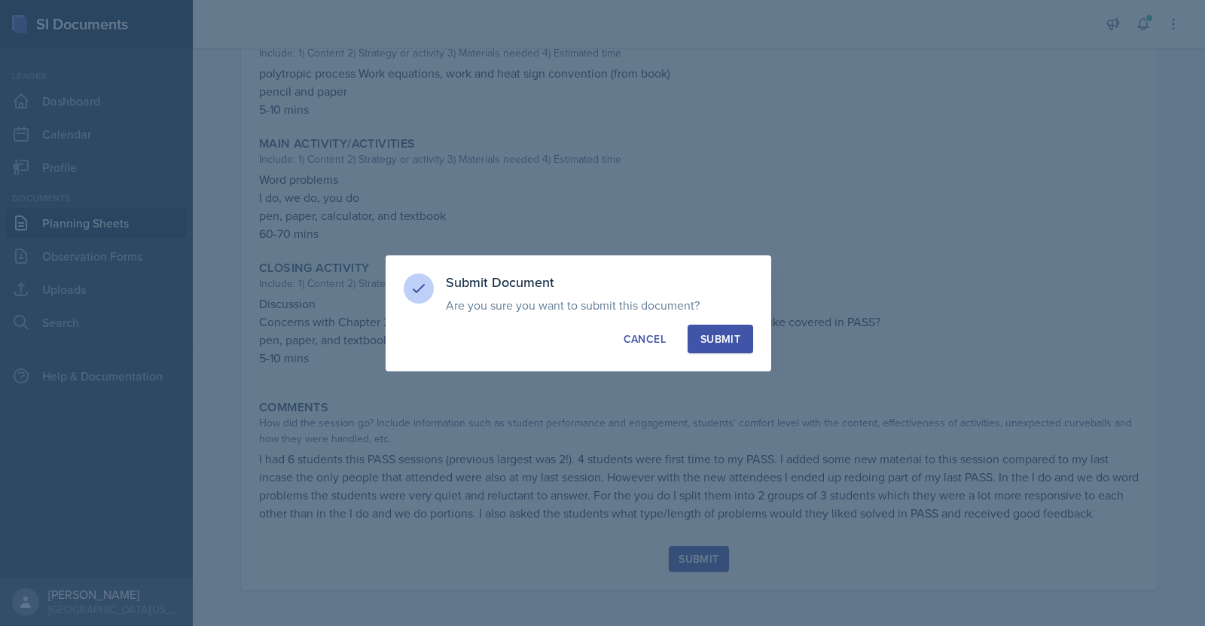
click at [729, 344] on div "Submit" at bounding box center [721, 338] width 40 height 15
radio input "true"
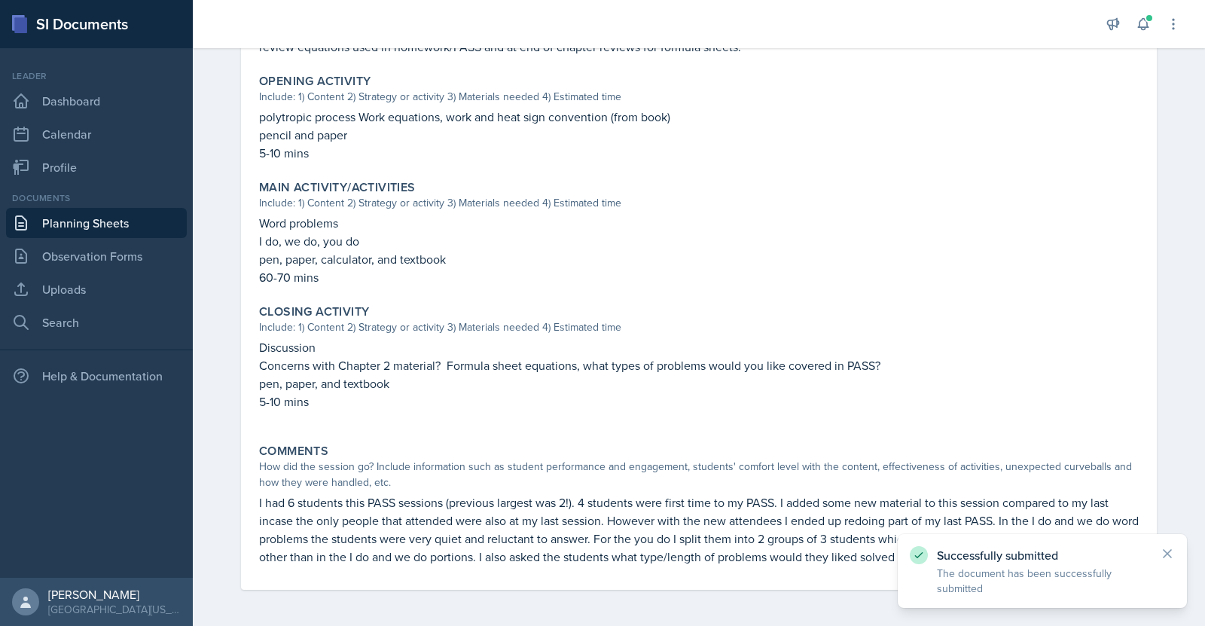
click at [76, 230] on link "Planning Sheets" at bounding box center [96, 223] width 181 height 30
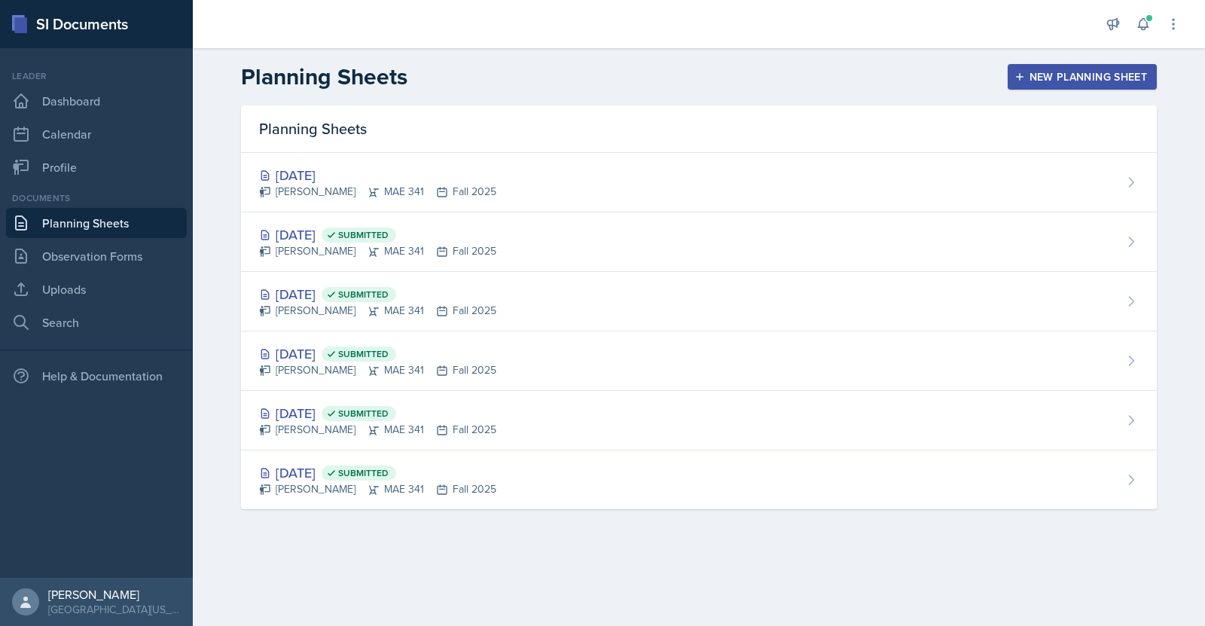
click at [1090, 73] on div "New Planning Sheet" at bounding box center [1083, 77] width 130 height 12
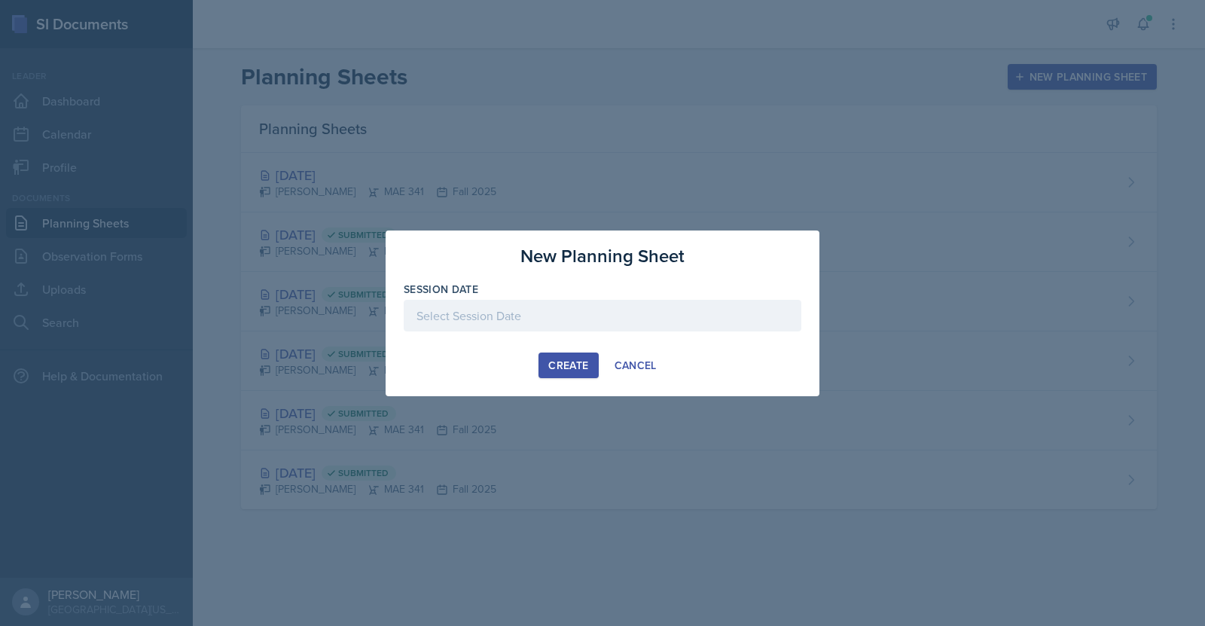
click at [598, 313] on div at bounding box center [603, 316] width 398 height 32
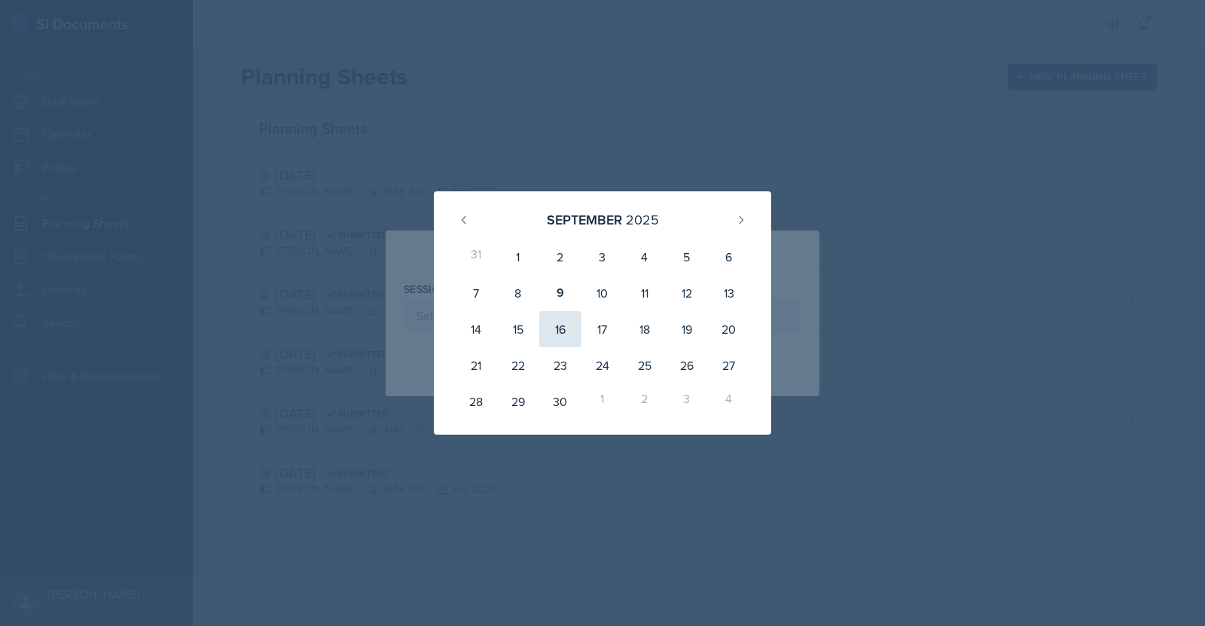
click at [569, 326] on div "16" at bounding box center [560, 329] width 42 height 36
type input "[DATE]"
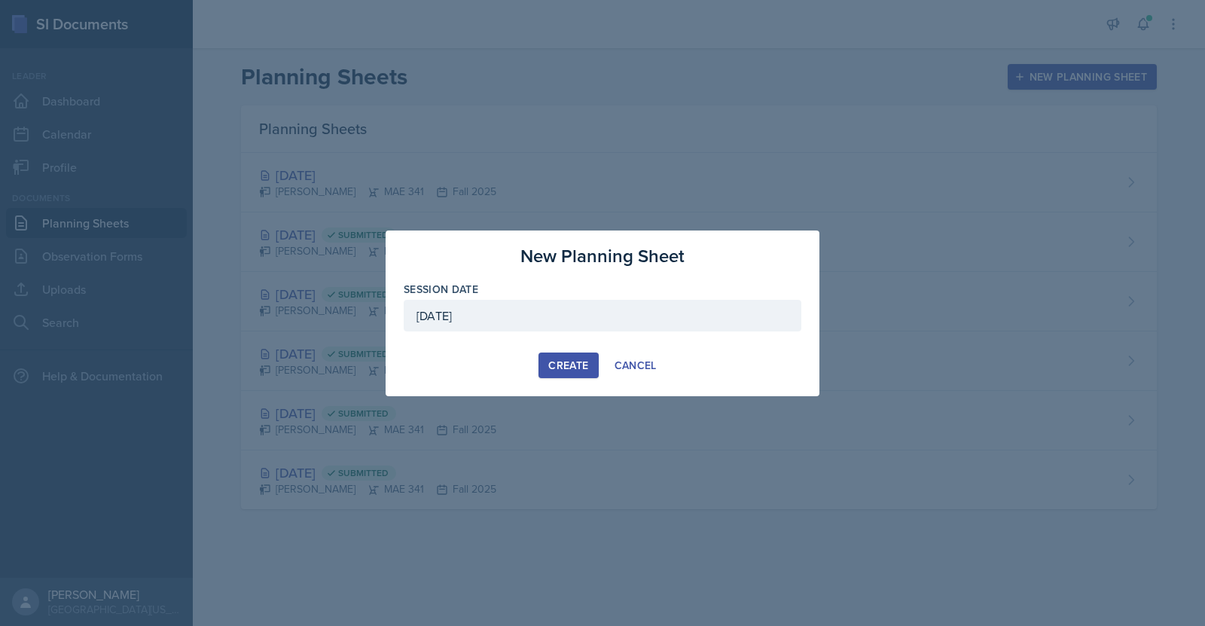
click at [581, 366] on div "Create" at bounding box center [568, 365] width 40 height 12
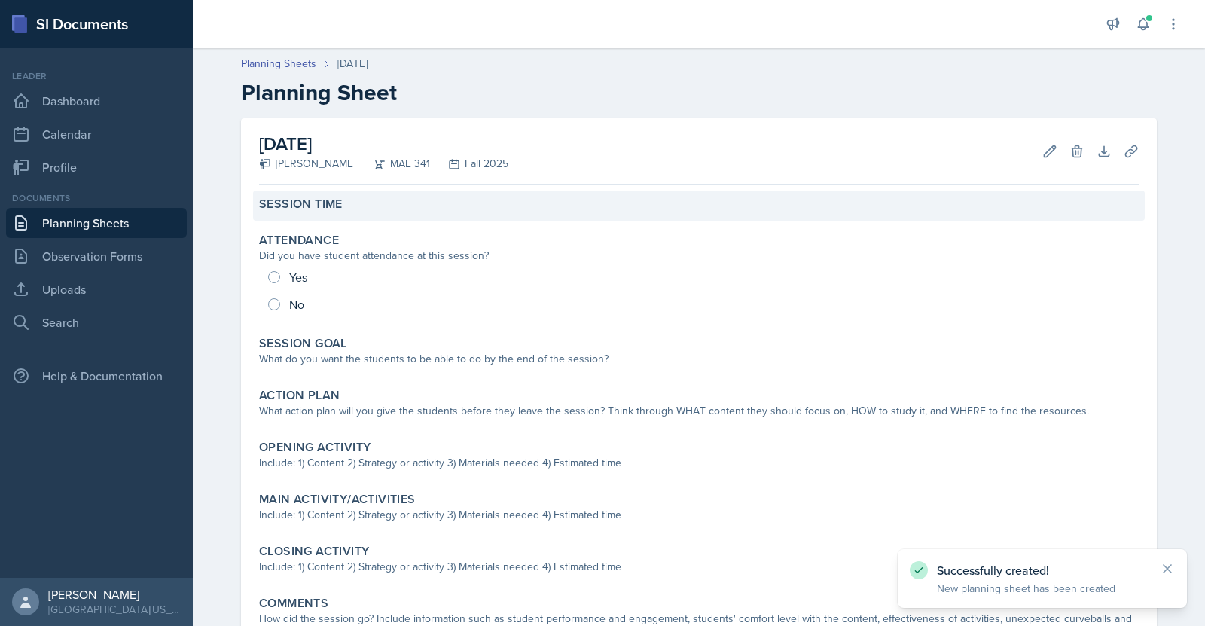
click at [542, 211] on div "Session Time" at bounding box center [699, 204] width 880 height 15
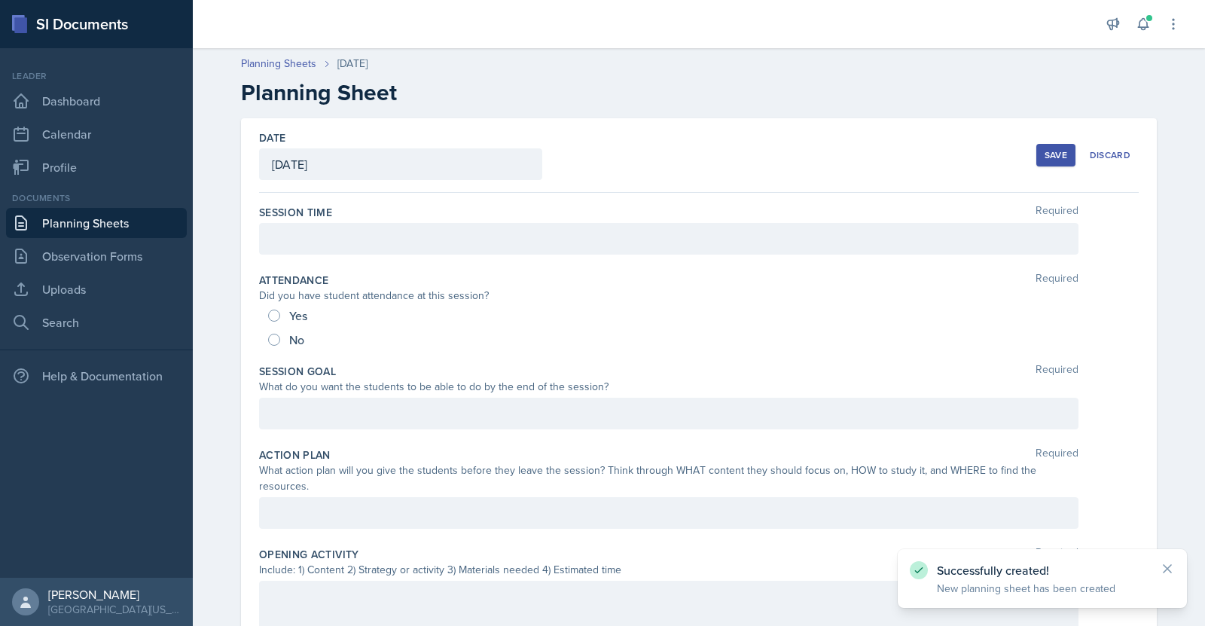
click at [535, 240] on div at bounding box center [669, 239] width 820 height 32
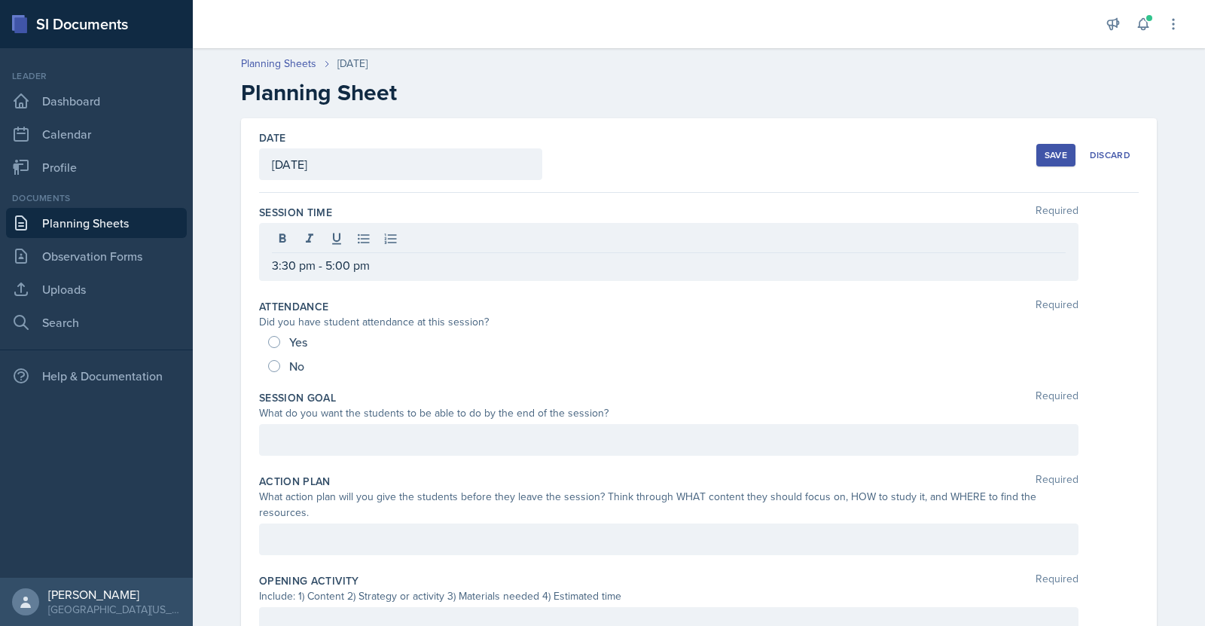
click at [1043, 163] on button "Save" at bounding box center [1056, 155] width 39 height 23
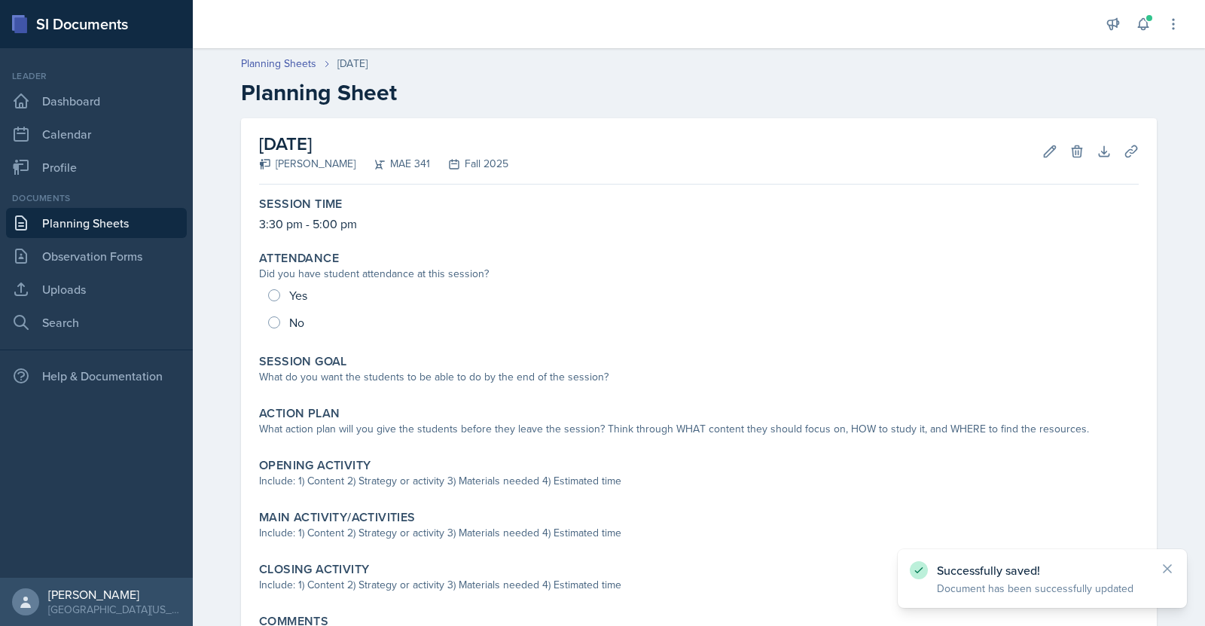
click at [145, 224] on link "Planning Sheets" at bounding box center [96, 223] width 181 height 30
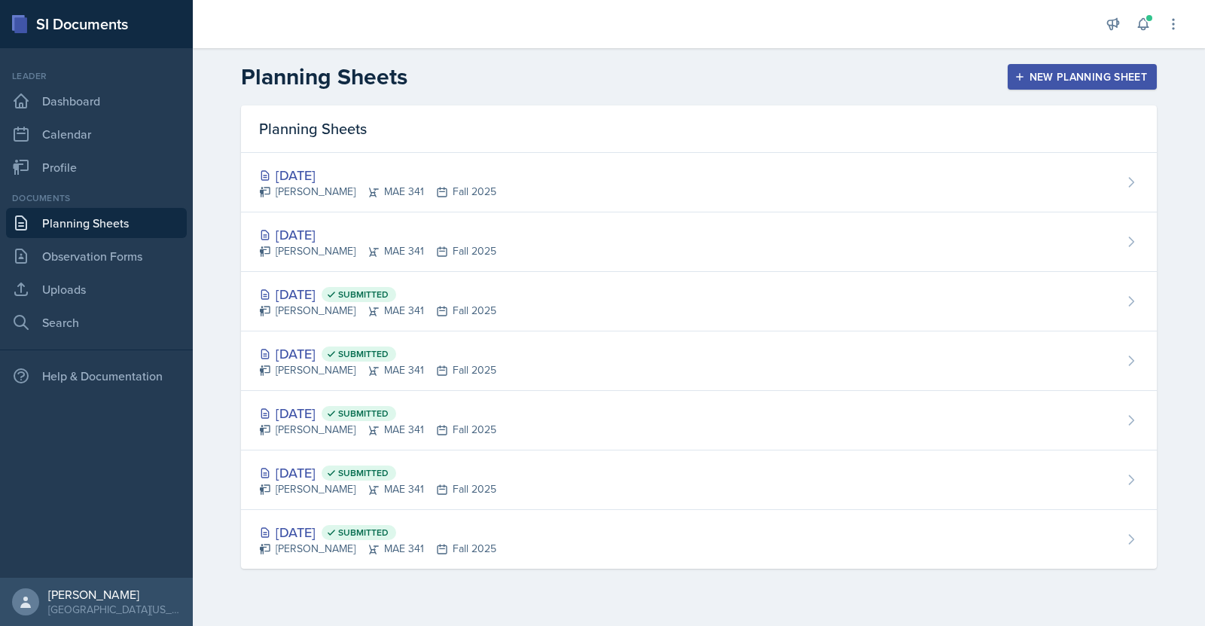
click at [1022, 84] on button "New Planning Sheet" at bounding box center [1082, 77] width 149 height 26
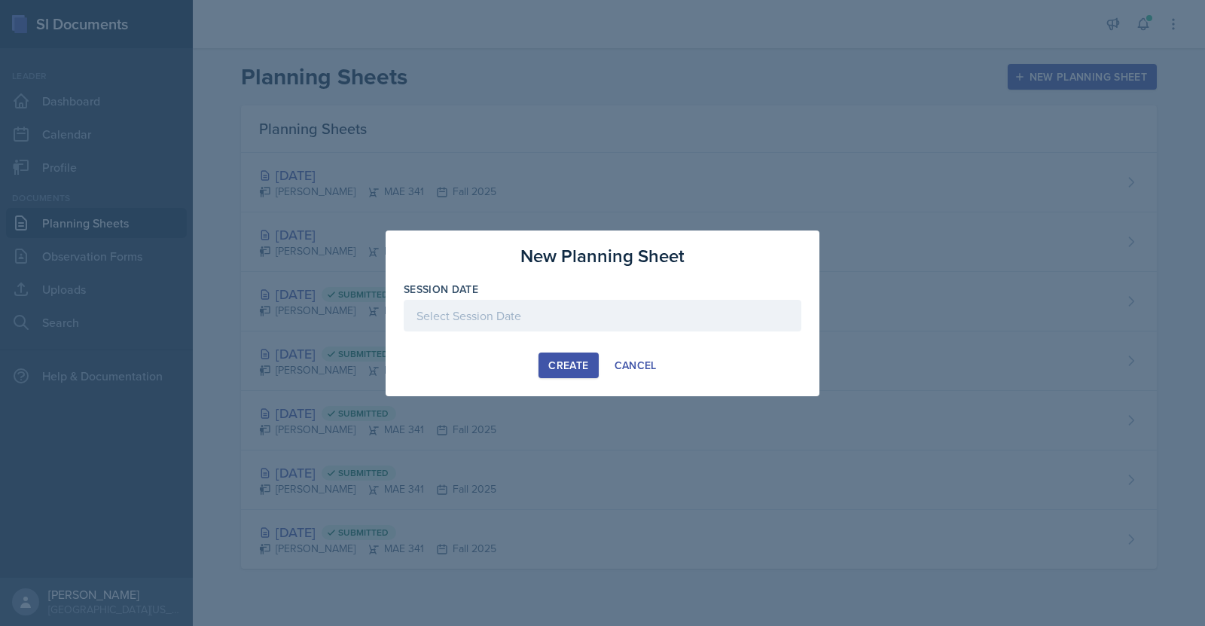
click at [603, 319] on div at bounding box center [603, 316] width 398 height 32
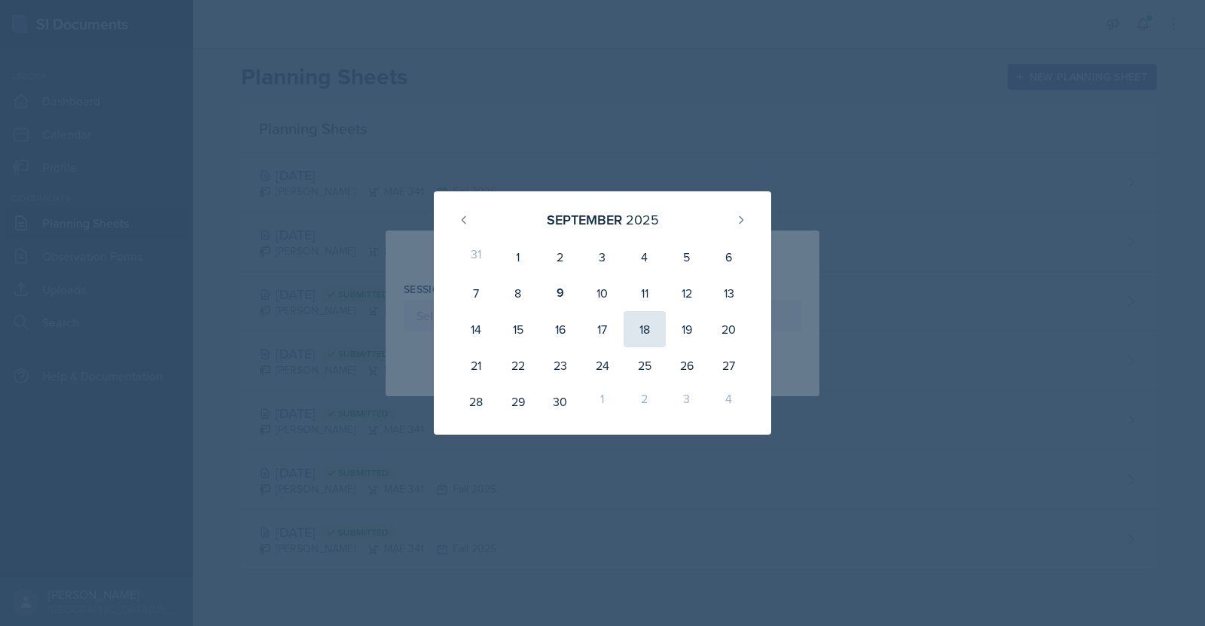
click at [641, 328] on div "18" at bounding box center [645, 329] width 42 height 36
type input "[DATE]"
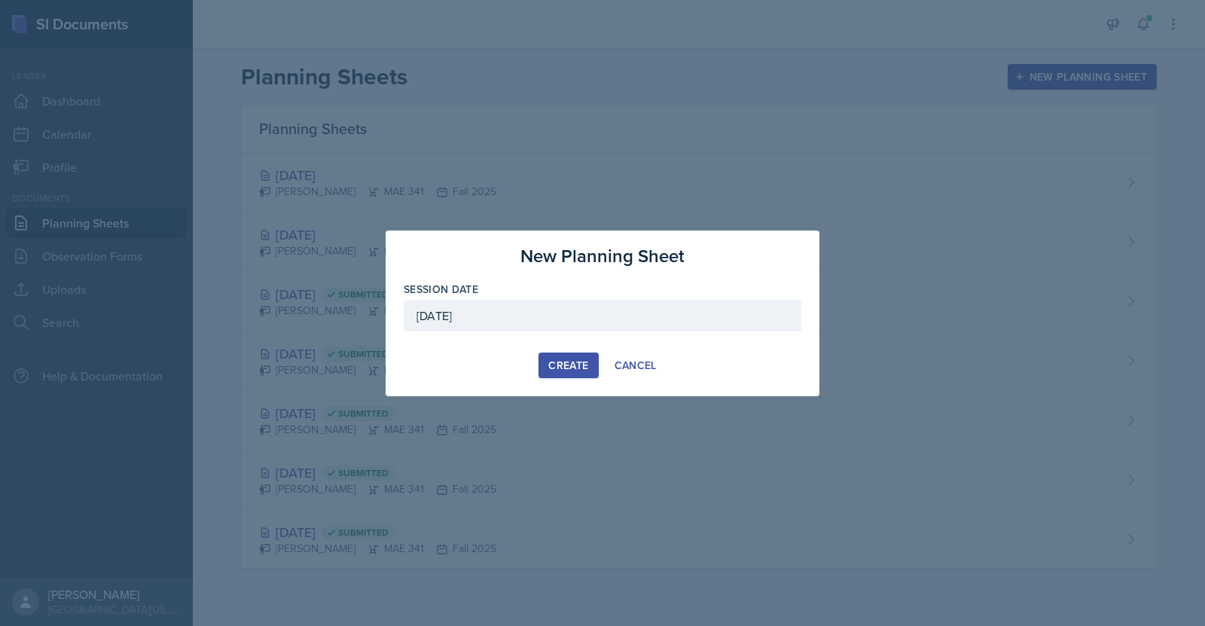
click at [563, 365] on div "Create" at bounding box center [568, 365] width 40 height 12
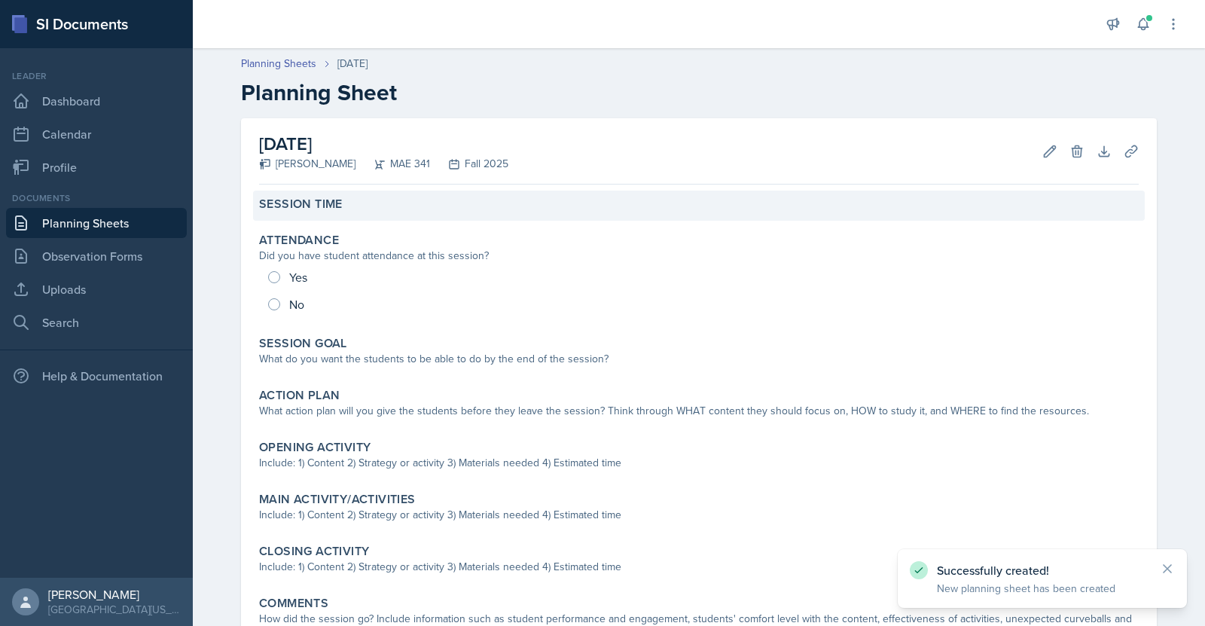
click at [414, 218] on div "Session Time" at bounding box center [699, 206] width 892 height 30
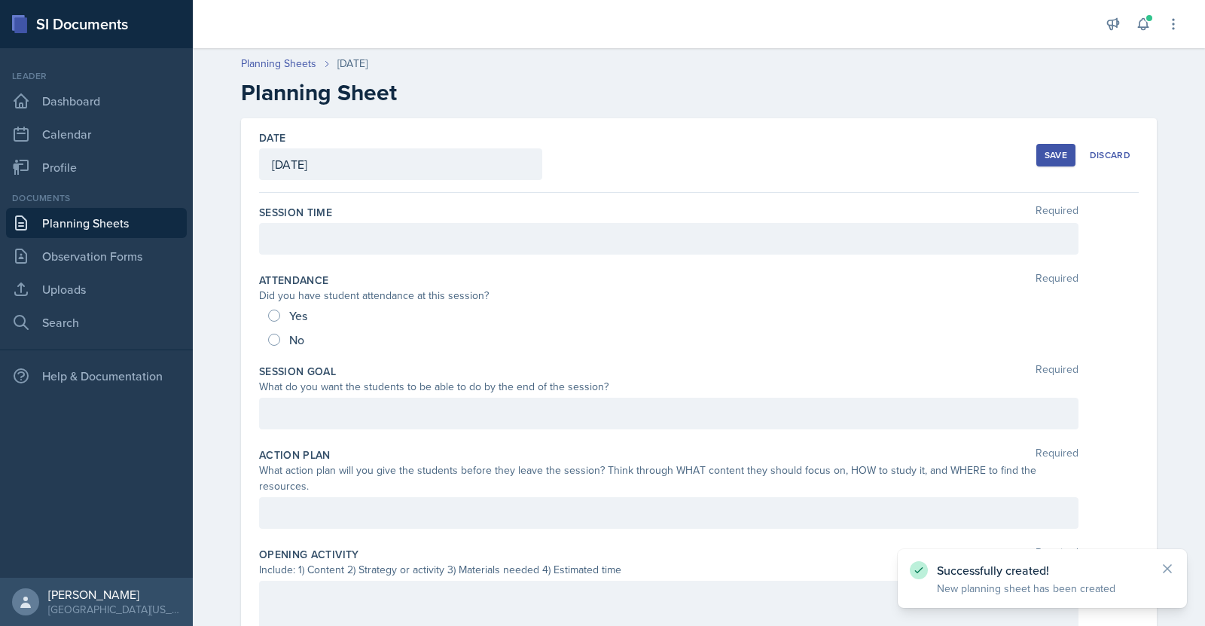
click at [444, 238] on div at bounding box center [669, 239] width 820 height 32
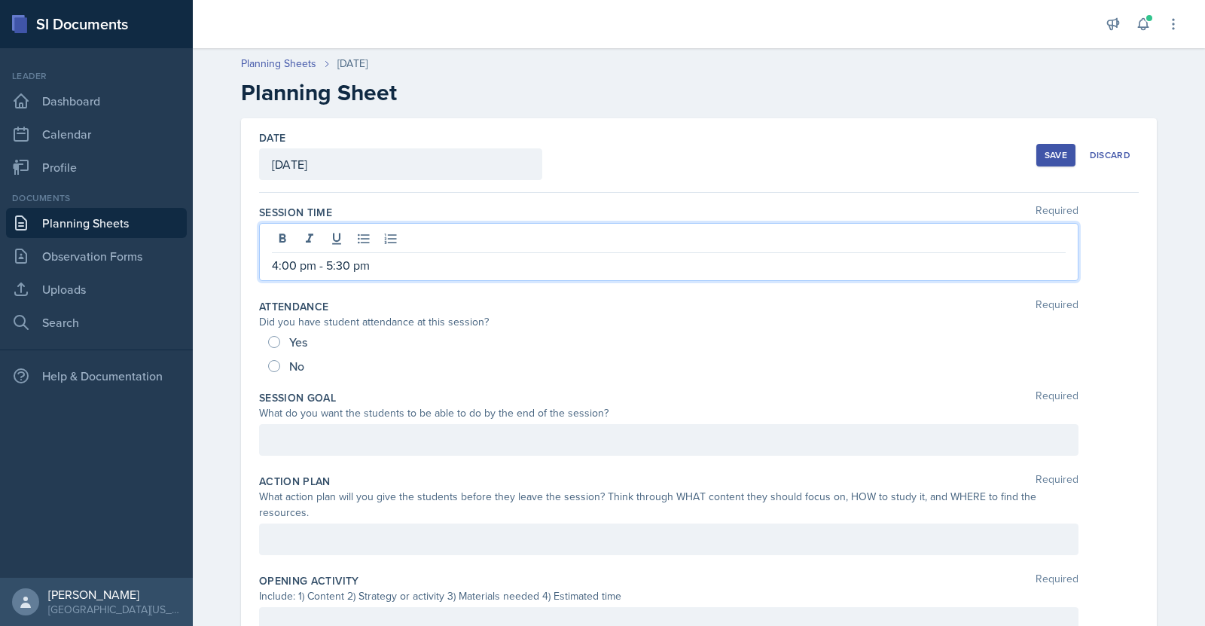
click at [1068, 157] on button "Save" at bounding box center [1056, 155] width 39 height 23
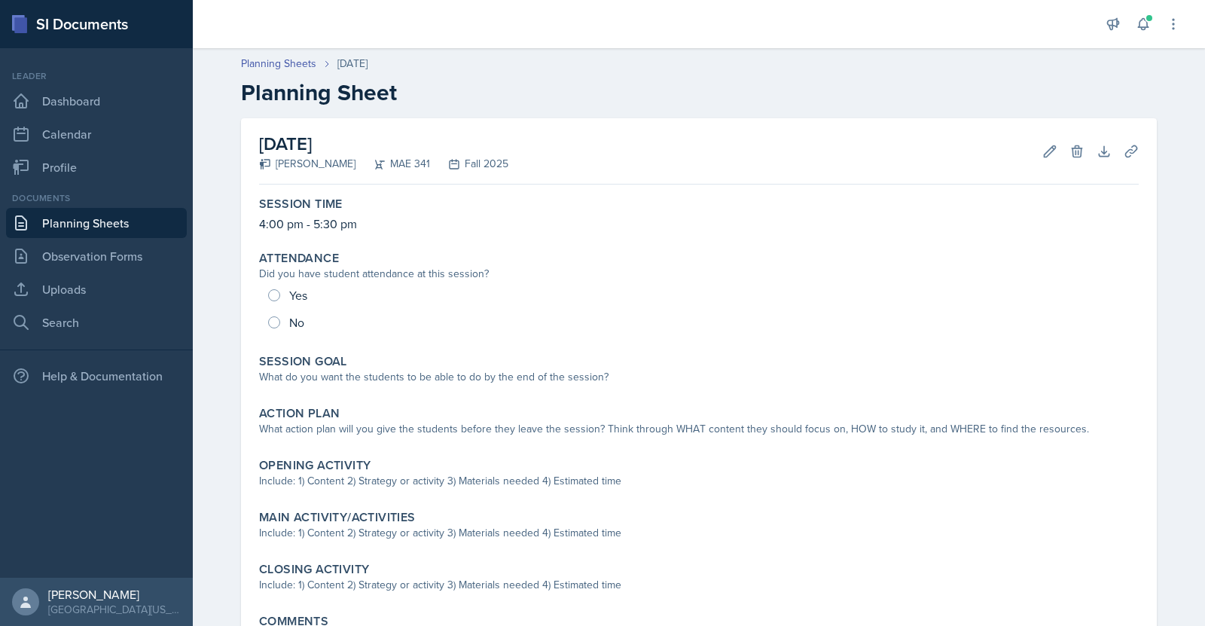
click at [87, 228] on link "Planning Sheets" at bounding box center [96, 223] width 181 height 30
